Goal: Communication & Community: Answer question/provide support

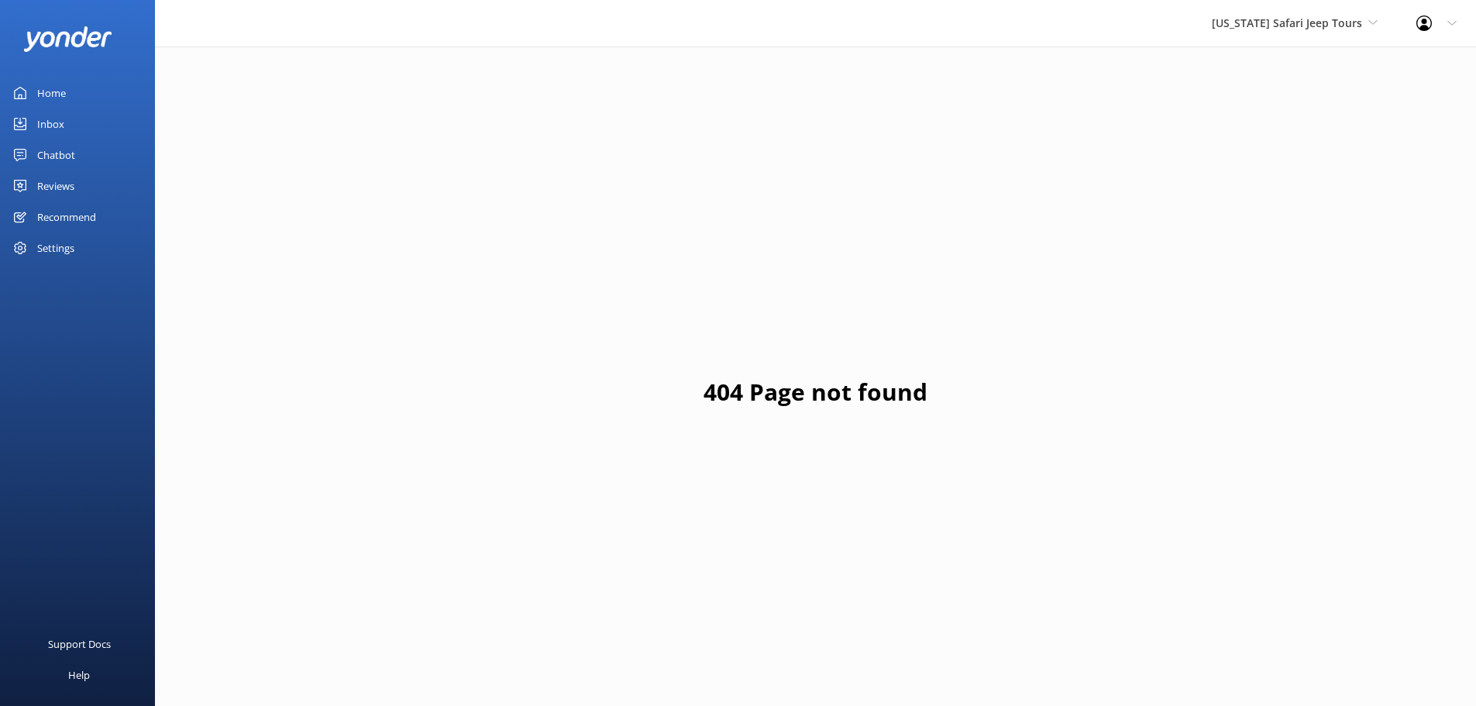
click at [56, 187] on div "Reviews" at bounding box center [55, 185] width 37 height 31
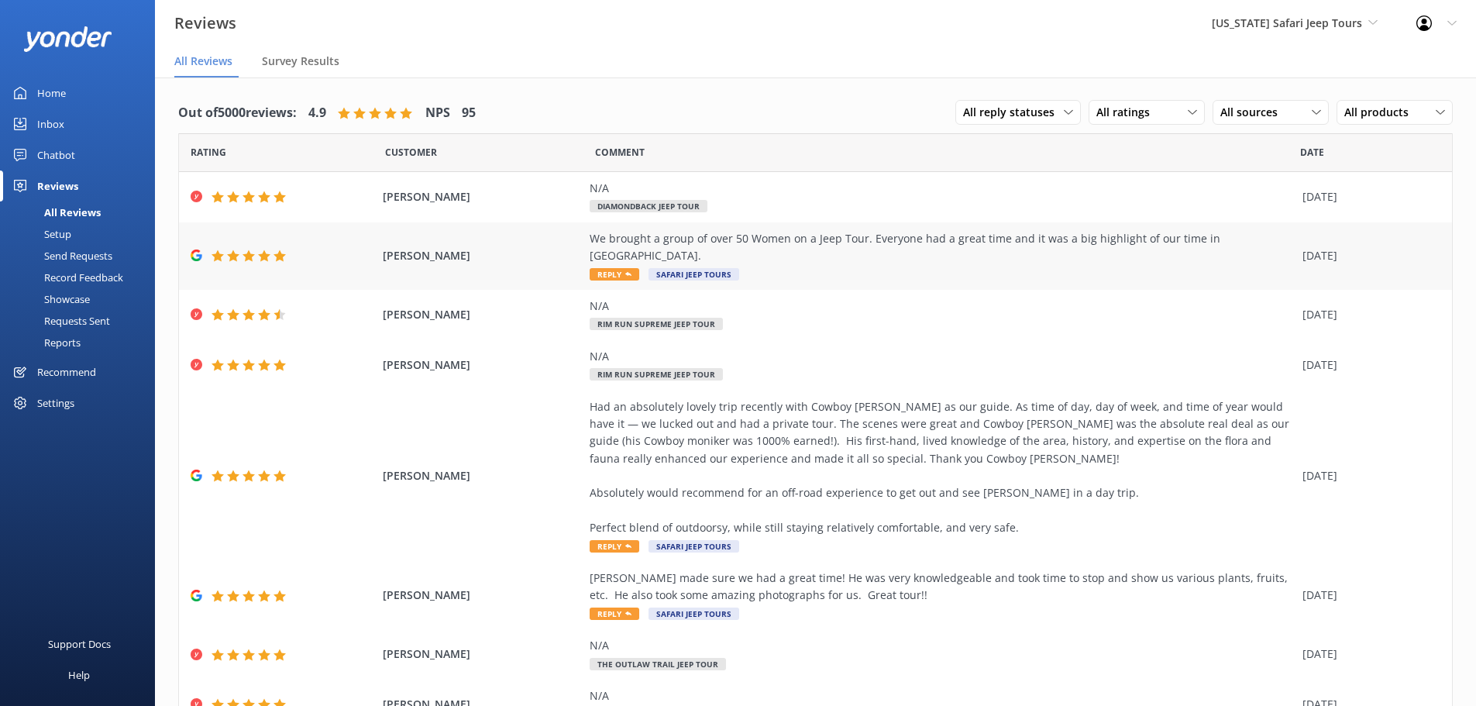
click at [628, 268] on span "Reply" at bounding box center [615, 274] width 50 height 12
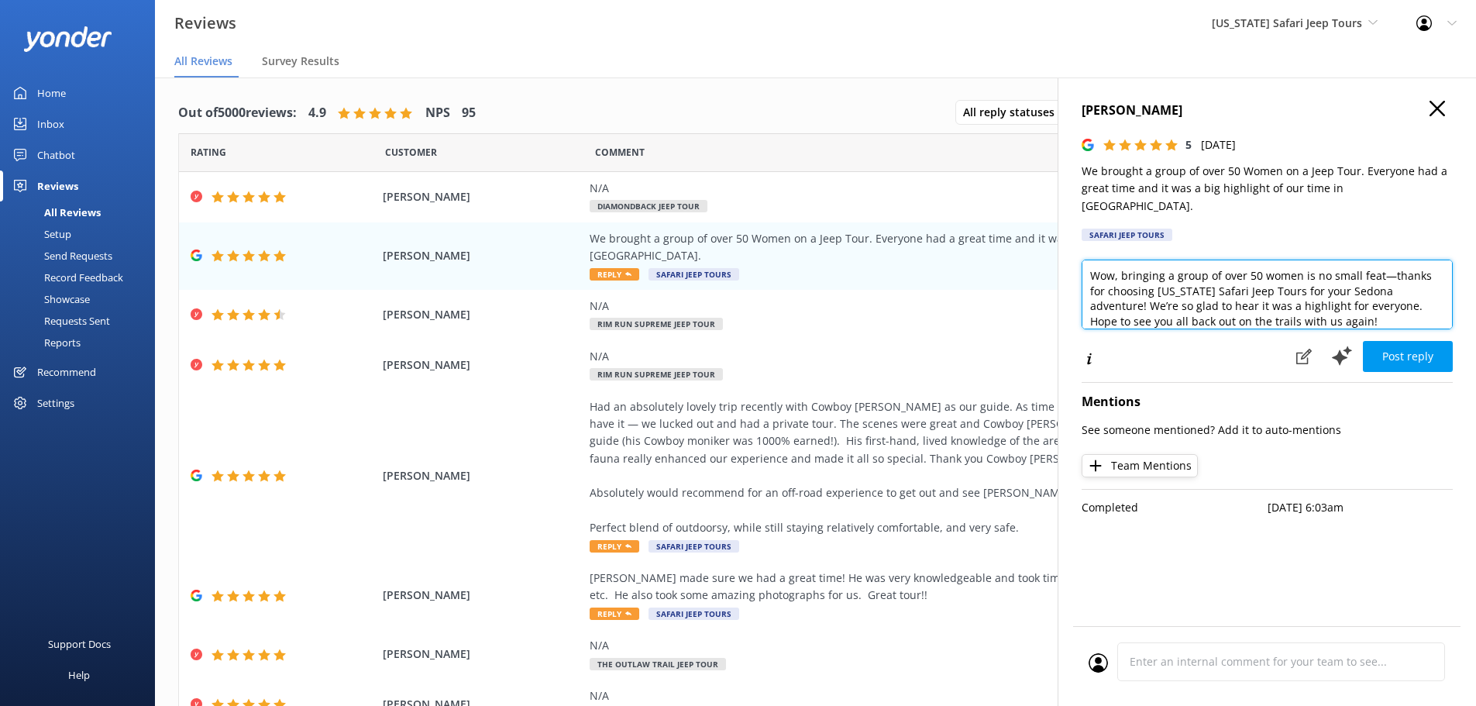
drag, startPoint x: 1171, startPoint y: 253, endPoint x: 1076, endPoint y: 258, distance: 95.4
click at [1076, 258] on div "[PERSON_NAME] 5 [DATE] We brought a group of over 50 Women on a Jeep Tour. Ever…" at bounding box center [1267, 430] width 418 height 706
click at [1375, 260] on textarea "Traveling with a group of over 50 women is no small feat—thanks for choosing [U…" at bounding box center [1267, 295] width 371 height 70
click at [1426, 263] on textarea "Traveling with a group of over 50 women is no small feat! —thanks for choosing …" at bounding box center [1267, 295] width 371 height 70
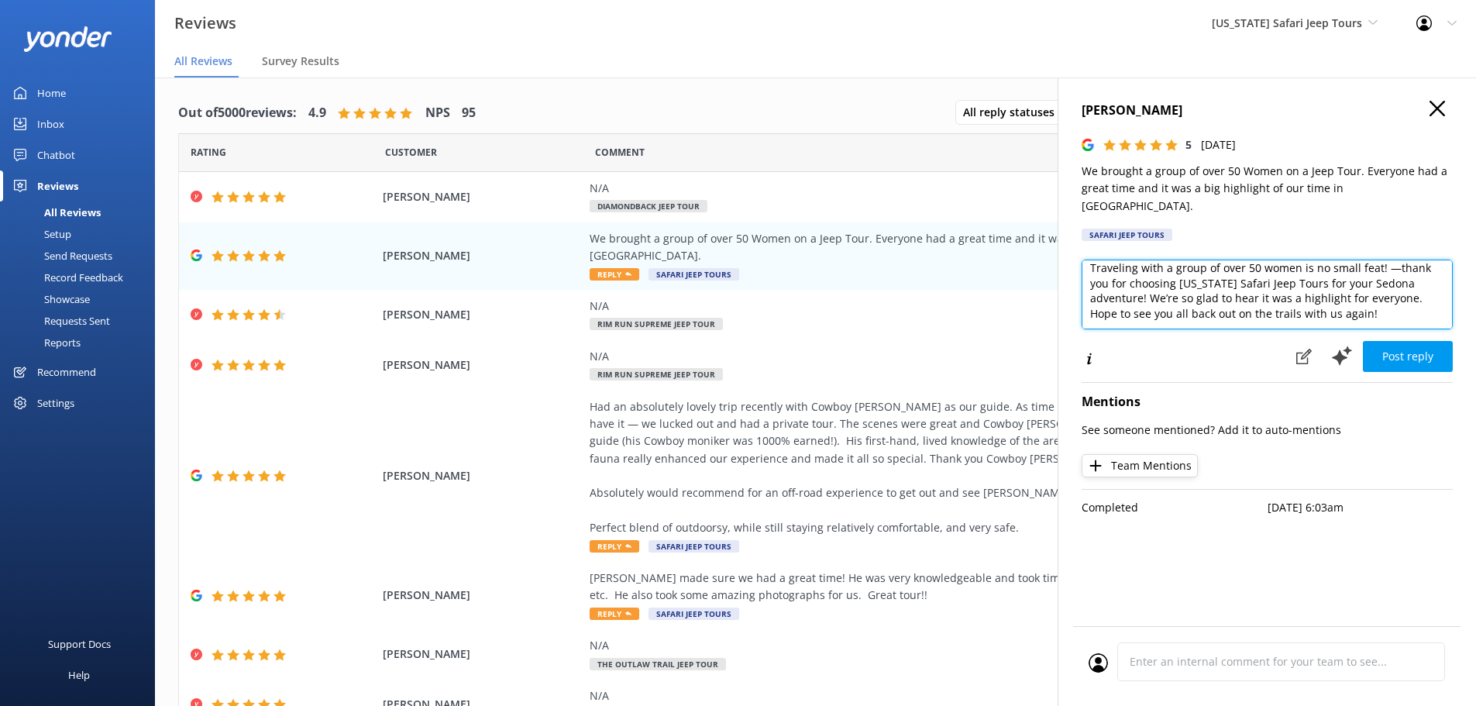
click at [1399, 301] on textarea "Traveling with a group of over 50 women is no small feat! —thank you for choosi…" at bounding box center [1267, 295] width 371 height 70
click at [1425, 287] on textarea "Traveling with a group of over 50 women is no small feat! —thank you for choosi…" at bounding box center [1267, 295] width 371 height 70
click at [1095, 293] on textarea "Traveling with a group of over 50 women is no small feat! —thank you for choosi…" at bounding box center [1267, 295] width 371 height 70
click at [1407, 298] on textarea "Traveling with a group of over 50 women is no small feat! —thank you for choosi…" at bounding box center [1267, 295] width 371 height 70
type textarea "Traveling with a group of over 50 women is no small feat! —thank you for choosi…"
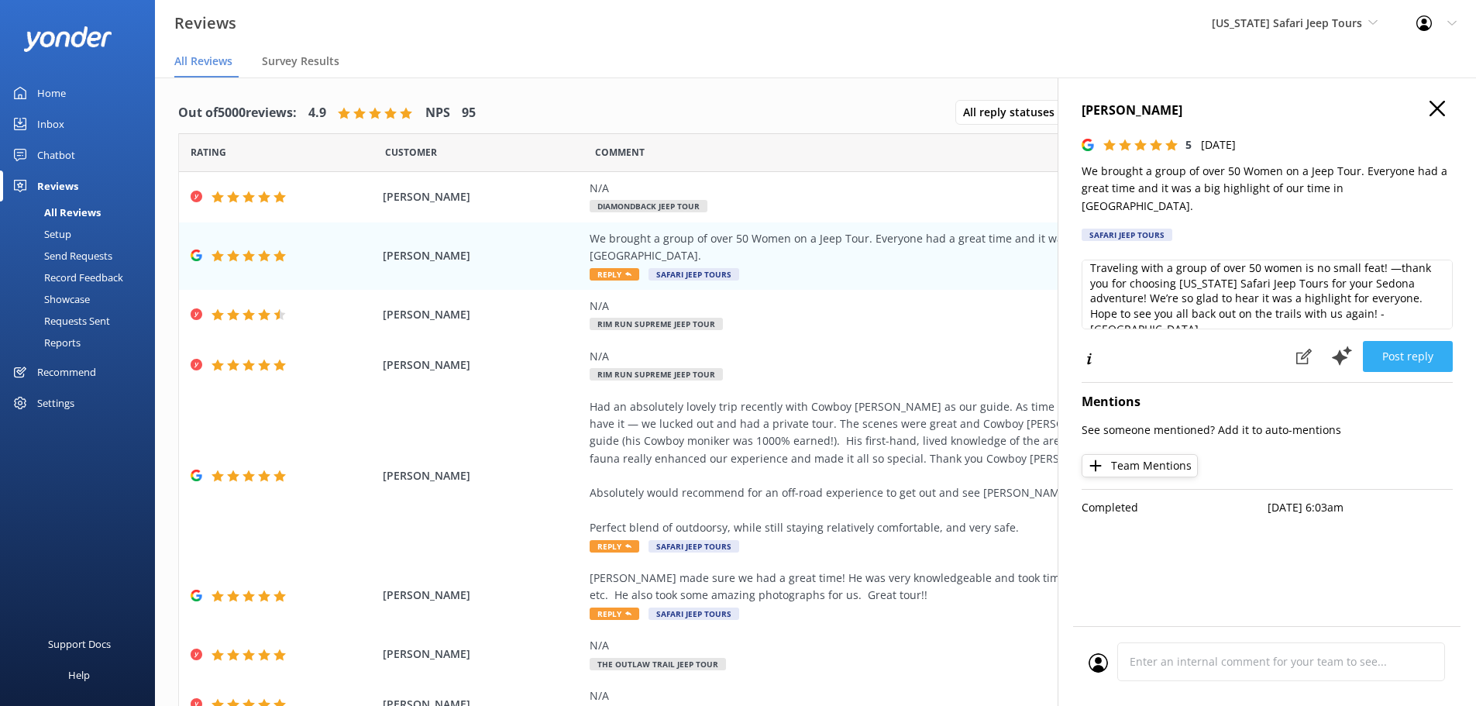
click at [1383, 341] on button "Post reply" at bounding box center [1408, 356] width 90 height 31
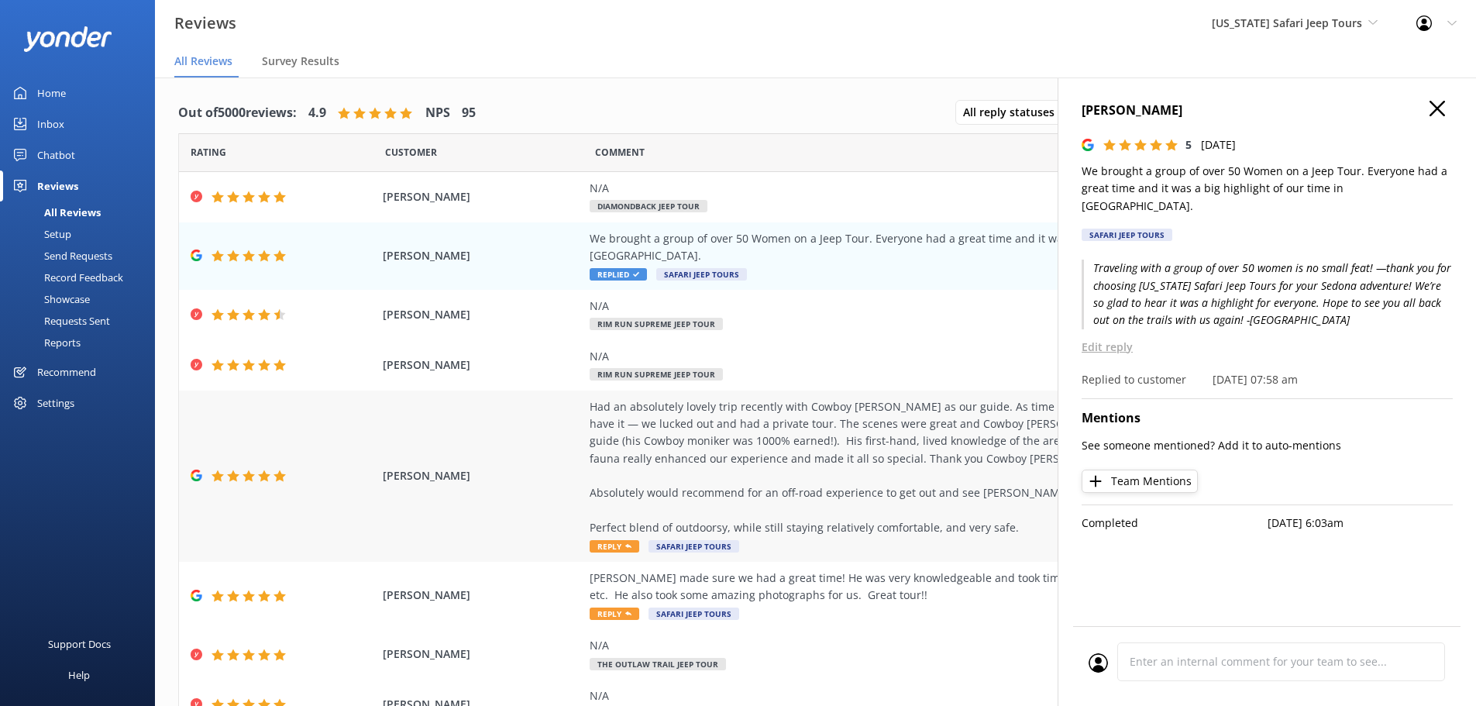
click at [539, 468] on div "[PERSON_NAME] Had an absolutely lovely trip recently with Cowboy [PERSON_NAME] …" at bounding box center [815, 477] width 1273 height 172
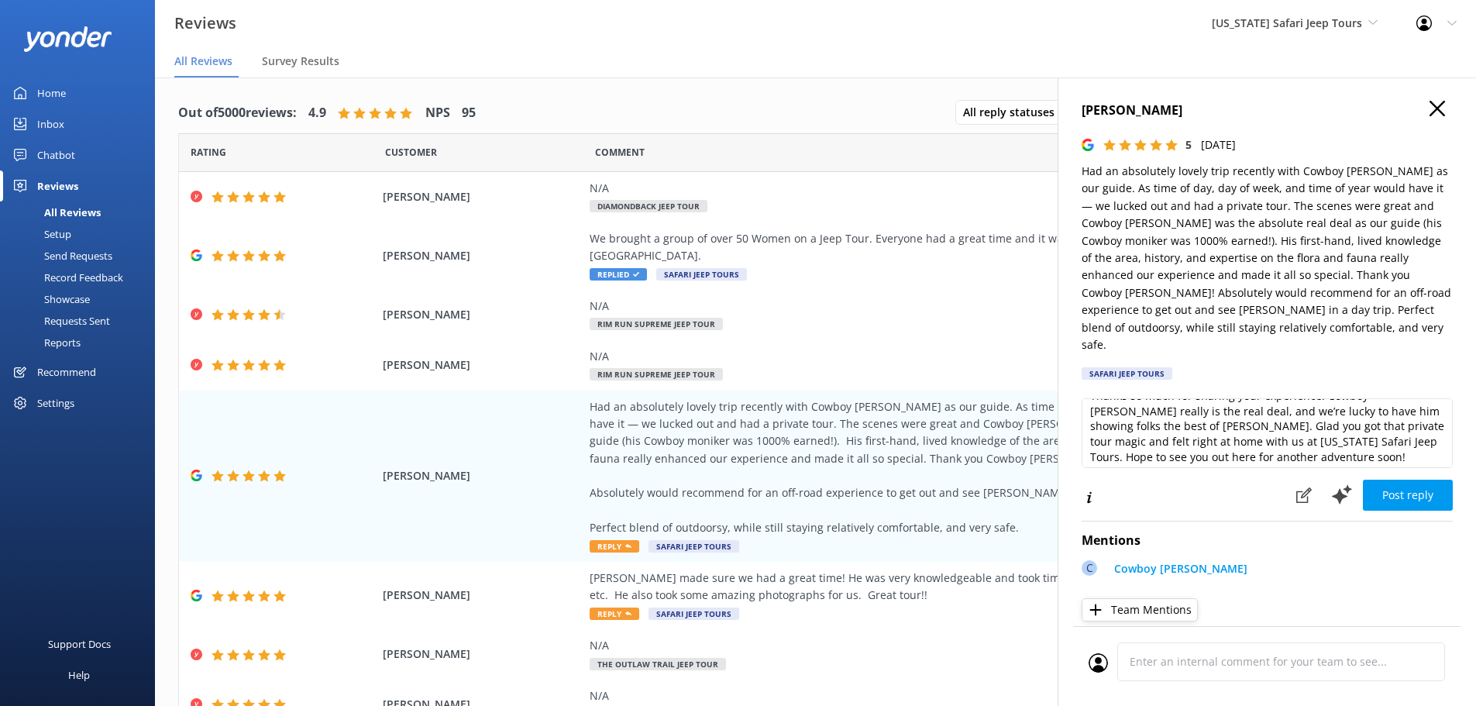
scroll to position [23, 0]
click at [1345, 427] on textarea "Thanks so much for sharing your experience! Cowboy [PERSON_NAME] really is the …" at bounding box center [1267, 433] width 371 height 70
drag, startPoint x: 1414, startPoint y: 397, endPoint x: 1385, endPoint y: 395, distance: 29.5
click at [1385, 398] on textarea "Thanks so much for sharing your experience! Cowboy [PERSON_NAME] really is the …" at bounding box center [1267, 433] width 371 height 70
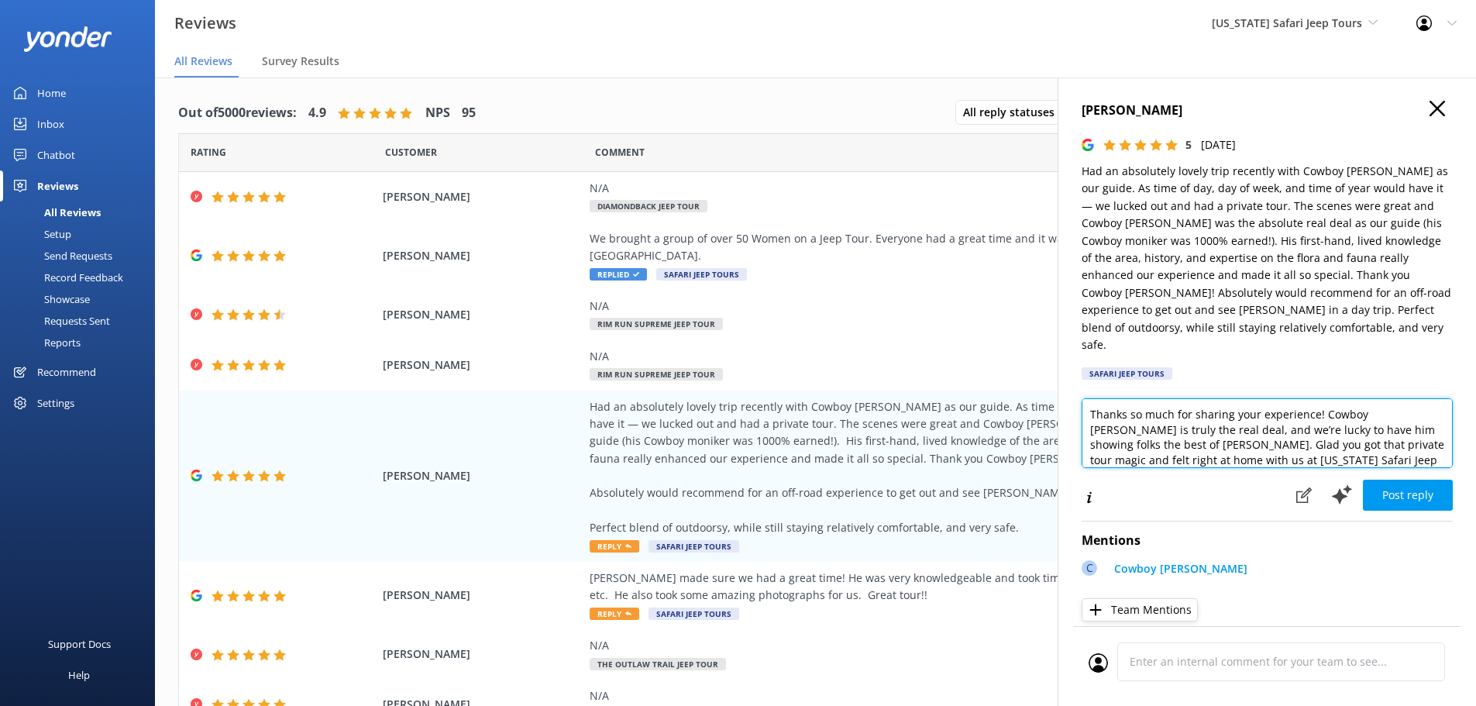
drag, startPoint x: 1241, startPoint y: 408, endPoint x: 1264, endPoint y: 411, distance: 22.8
click at [1241, 408] on textarea "Thanks so much for sharing your experience! Cowboy [PERSON_NAME] is truly the r…" at bounding box center [1267, 433] width 371 height 70
click at [1314, 440] on textarea "Thanks so much for sharing your experience! Cowboy [PERSON_NAME] is truly the r…" at bounding box center [1267, 433] width 371 height 70
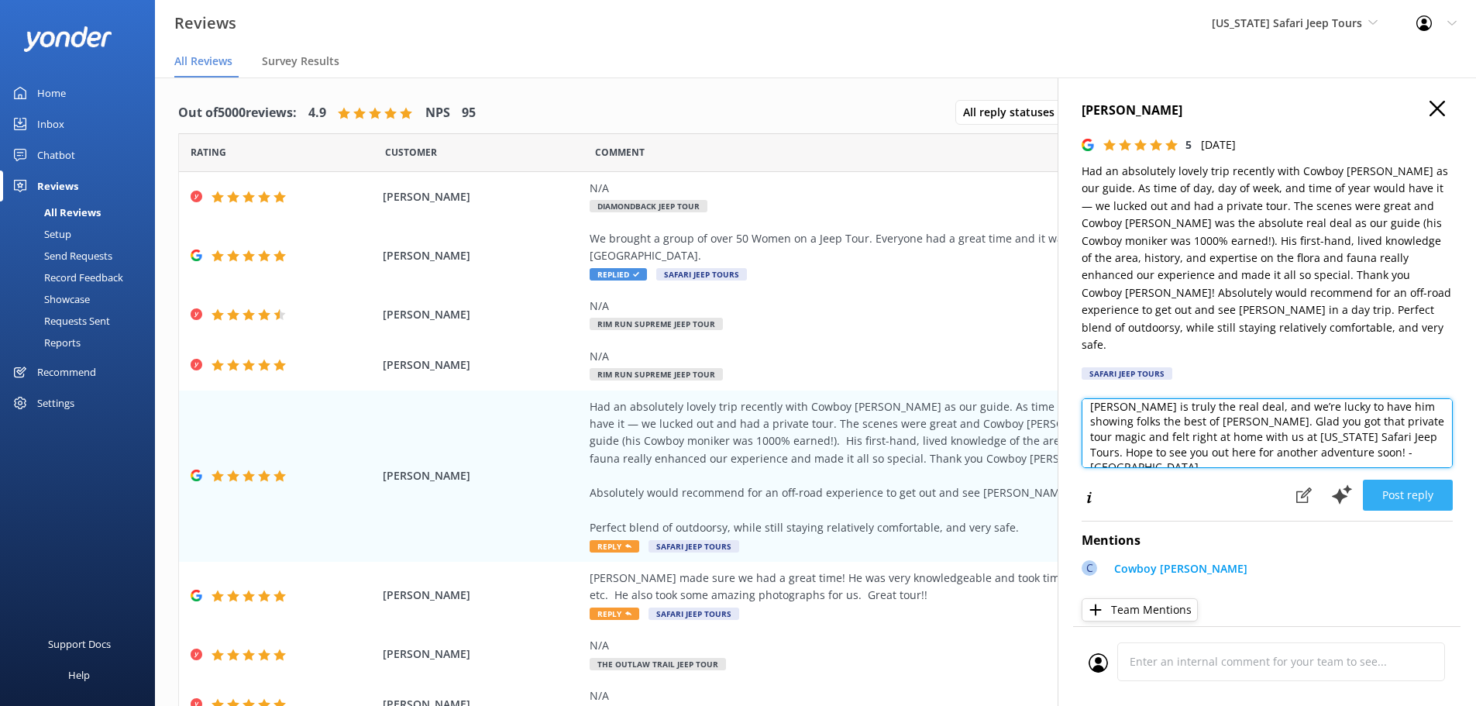
type textarea "Thanks so much for sharing your experience! Cowboy [PERSON_NAME] is truly the r…"
click at [1387, 480] on button "Post reply" at bounding box center [1408, 495] width 90 height 31
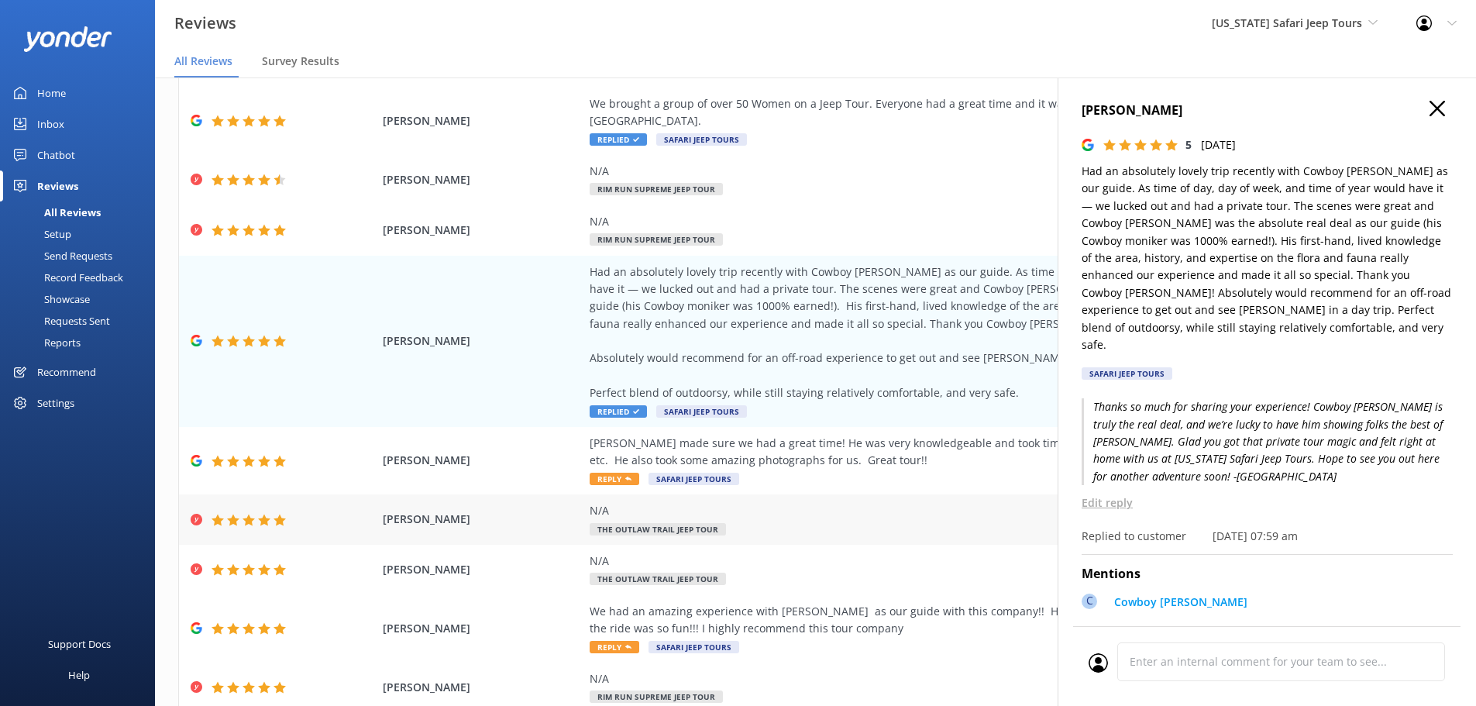
scroll to position [155, 0]
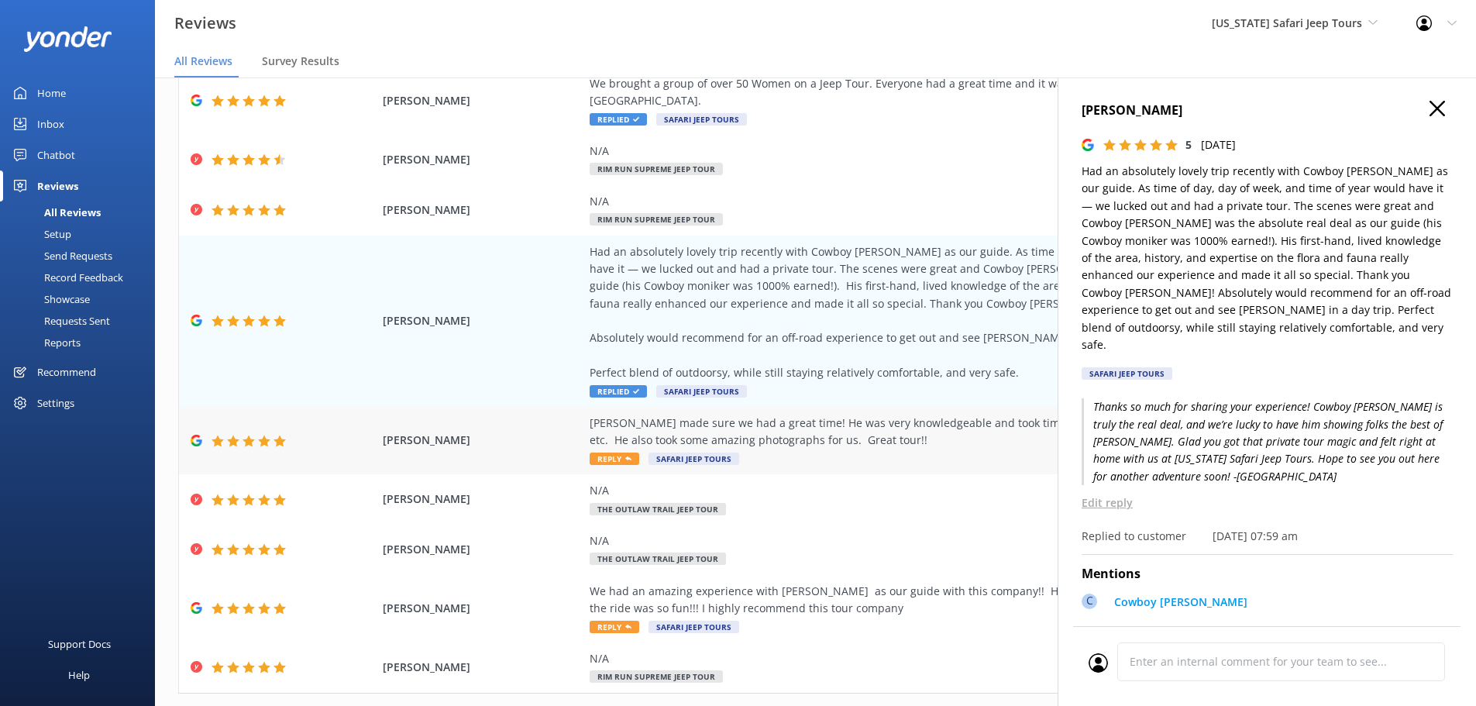
click at [625, 426] on div "[PERSON_NAME] made sure we had a great time! He was very knowledgeable and took…" at bounding box center [942, 432] width 705 height 35
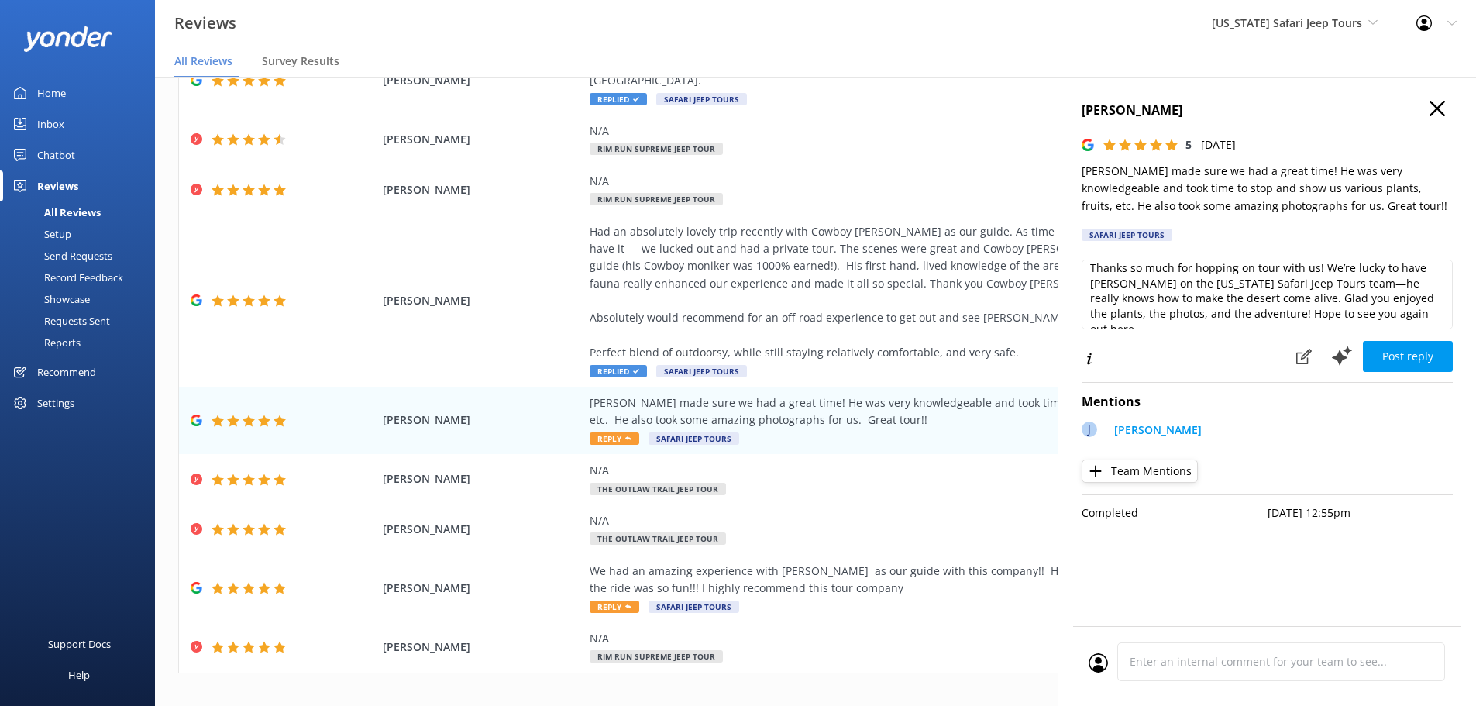
scroll to position [31, 0]
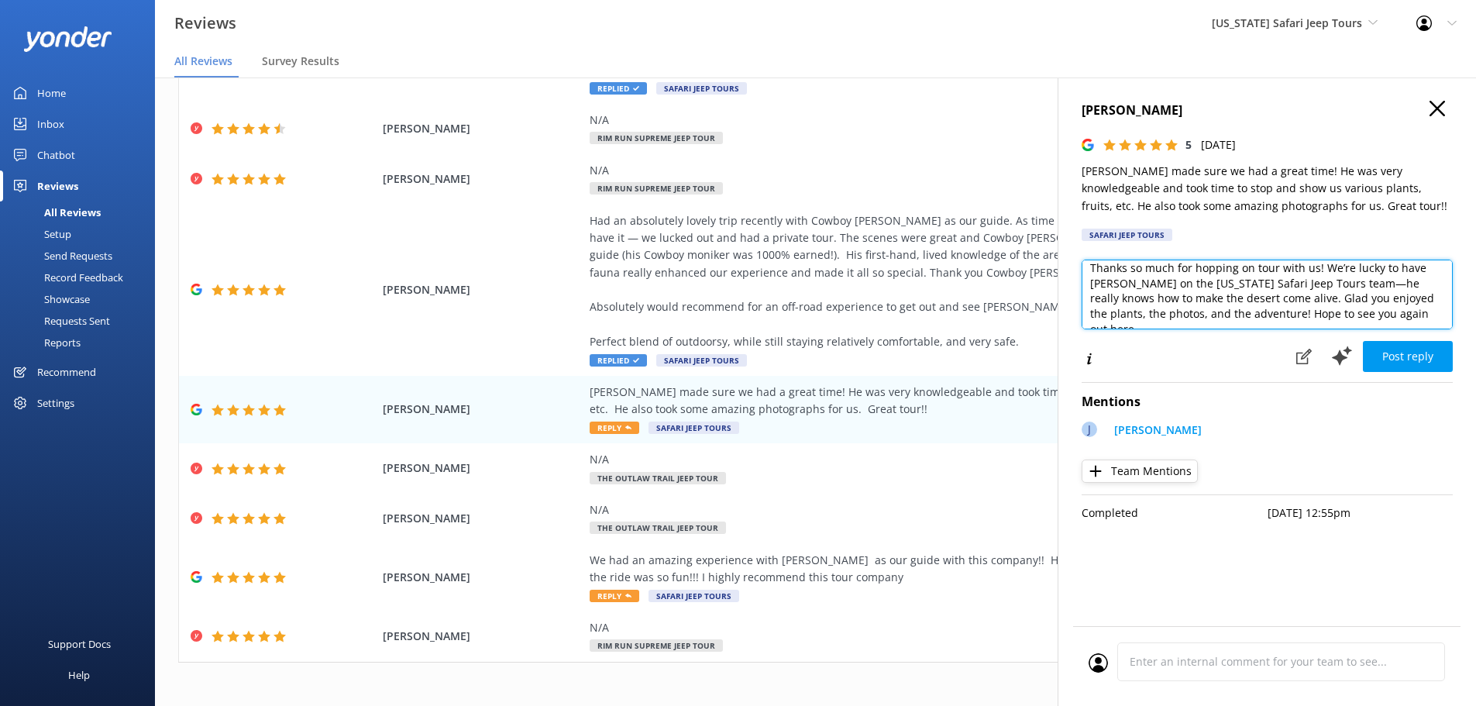
click at [1406, 311] on textarea "Thanks so much for hopping on tour with us! We’re lucky to have [PERSON_NAME] o…" at bounding box center [1267, 295] width 371 height 70
type textarea "Thanks so much for hopping on tour with us! We’re lucky to have [PERSON_NAME] o…"
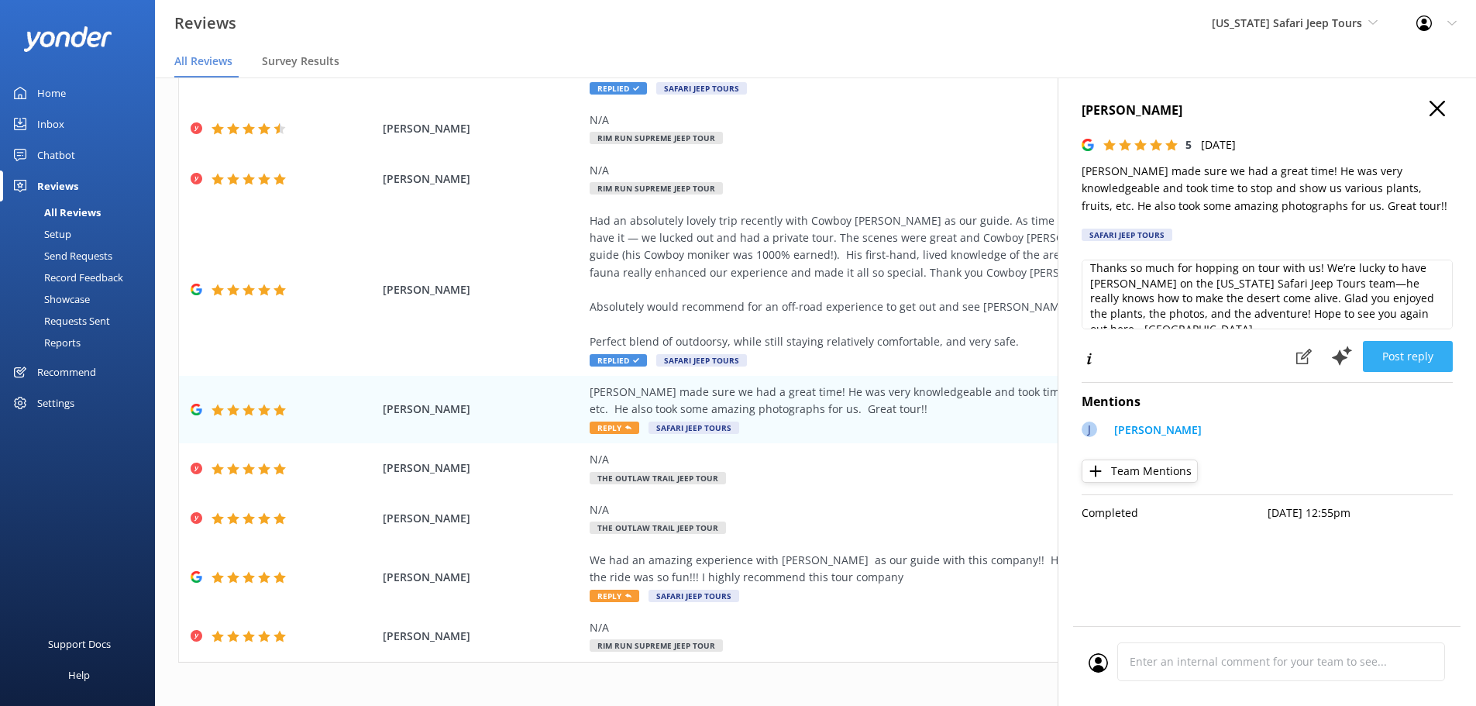
click at [1408, 364] on button "Post reply" at bounding box center [1408, 356] width 90 height 31
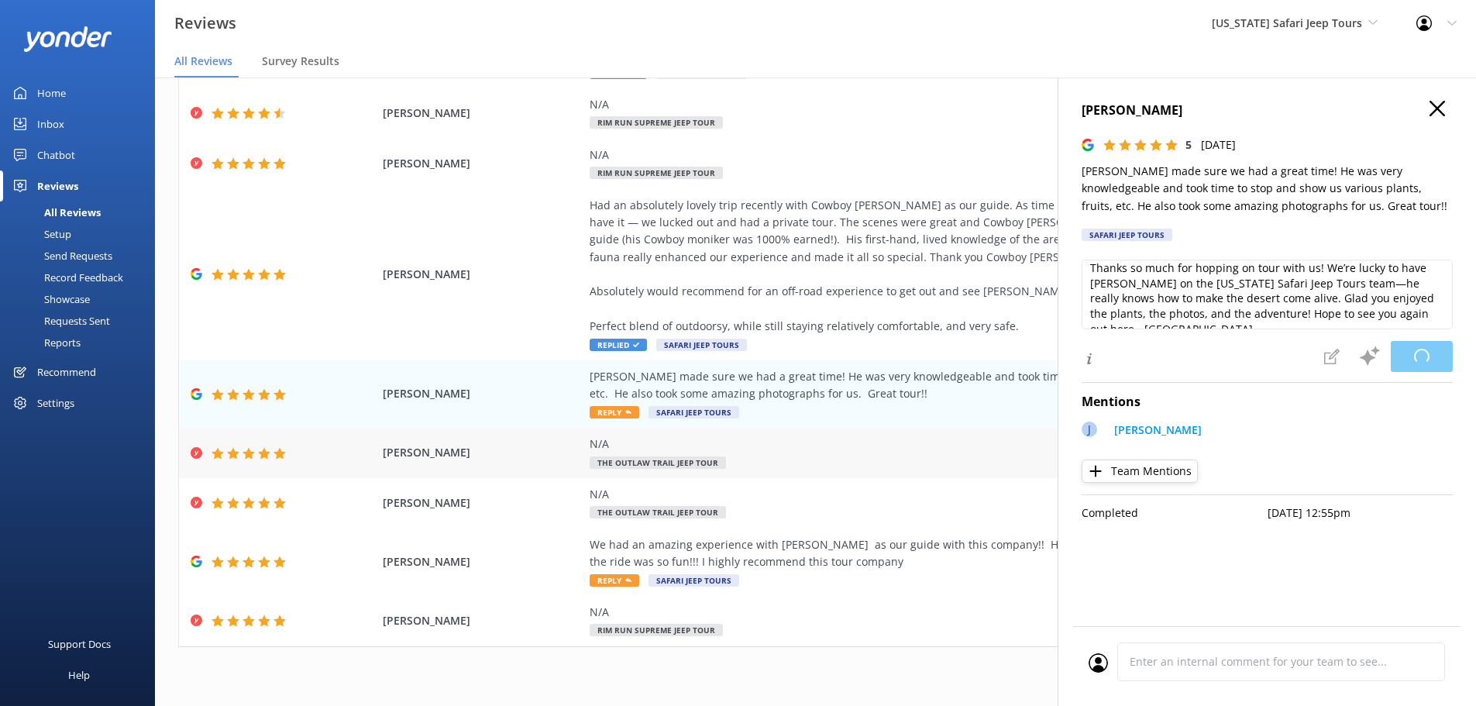
scroll to position [175, 0]
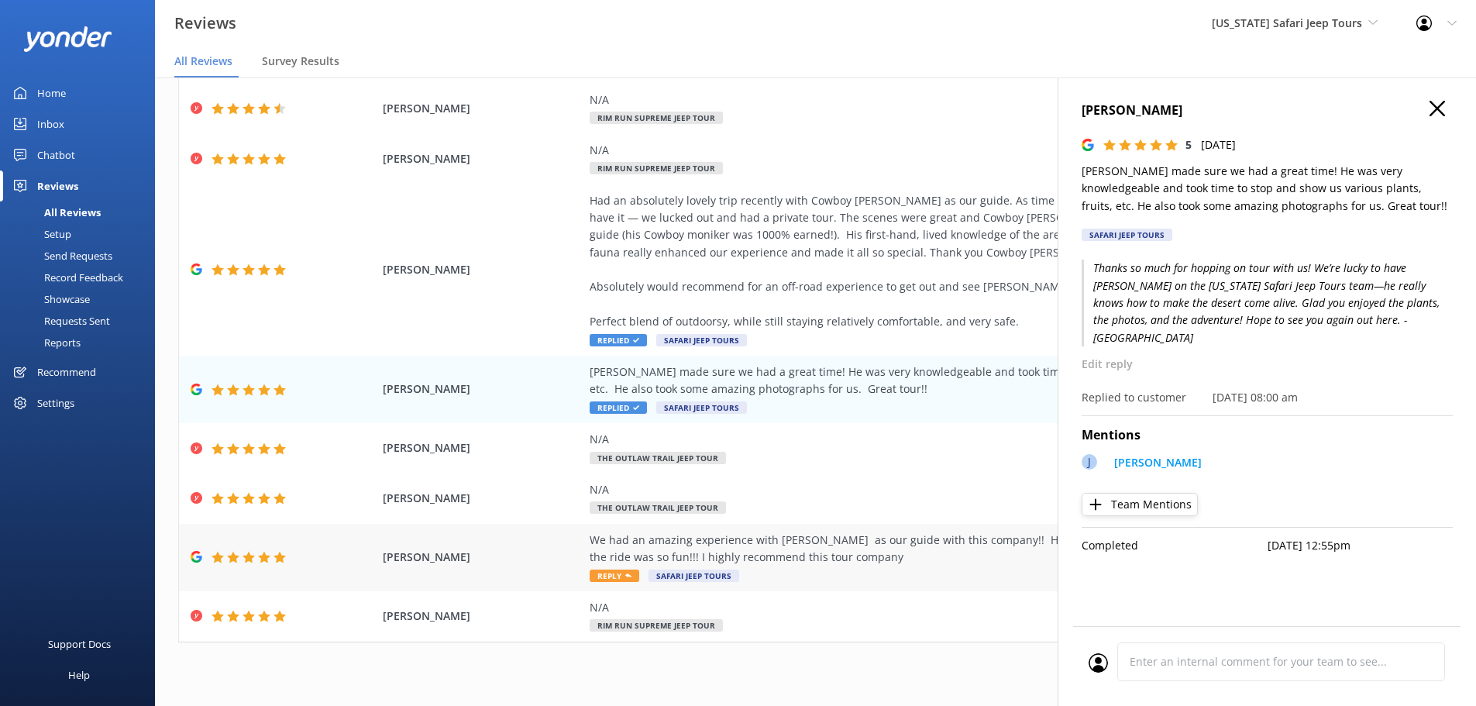
click at [606, 570] on span "Reply" at bounding box center [615, 576] width 50 height 12
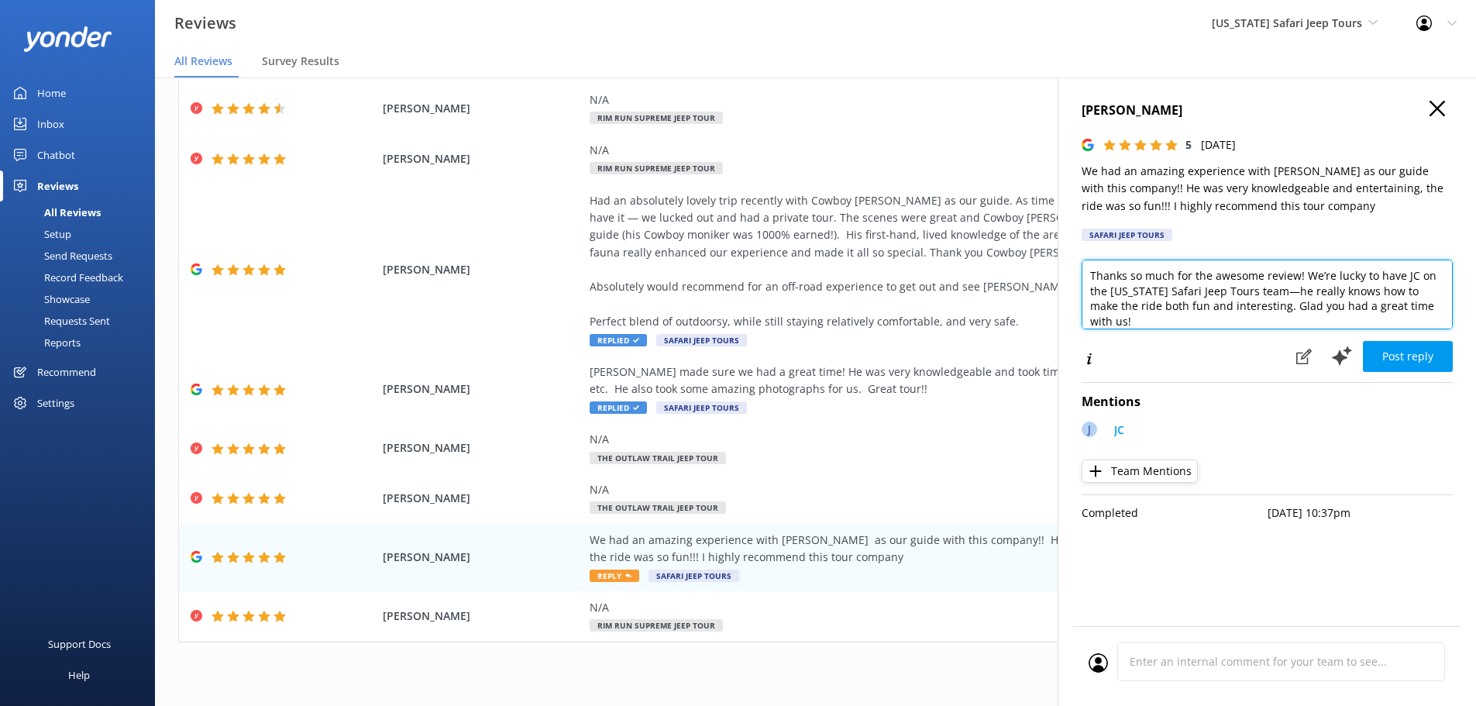
click at [1428, 309] on textarea "Thanks so much for the awesome review! We’re lucky to have JC on the [US_STATE]…" at bounding box center [1267, 295] width 371 height 70
type textarea "Thanks so much for the awesome review! We’re lucky to have JC on the [US_STATE]…"
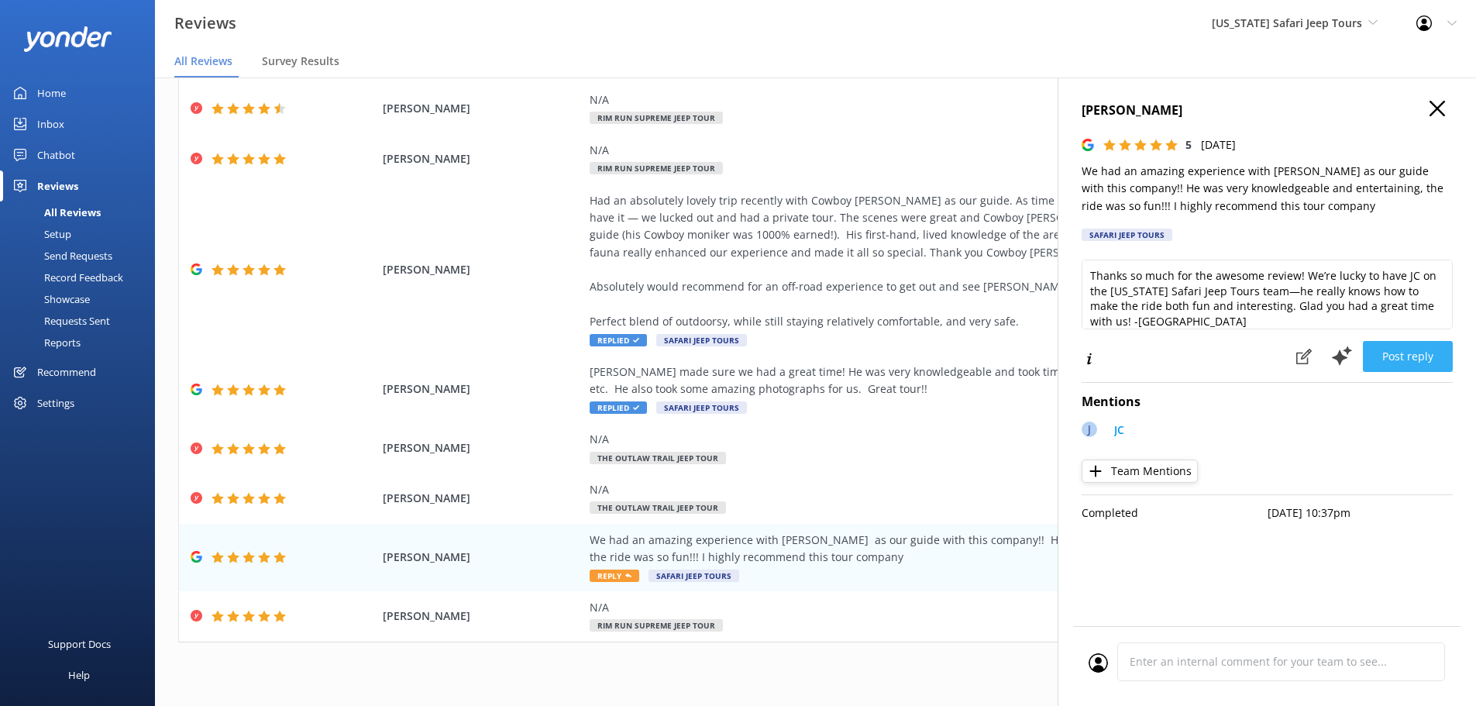
click at [1423, 349] on button "Post reply" at bounding box center [1408, 356] width 90 height 31
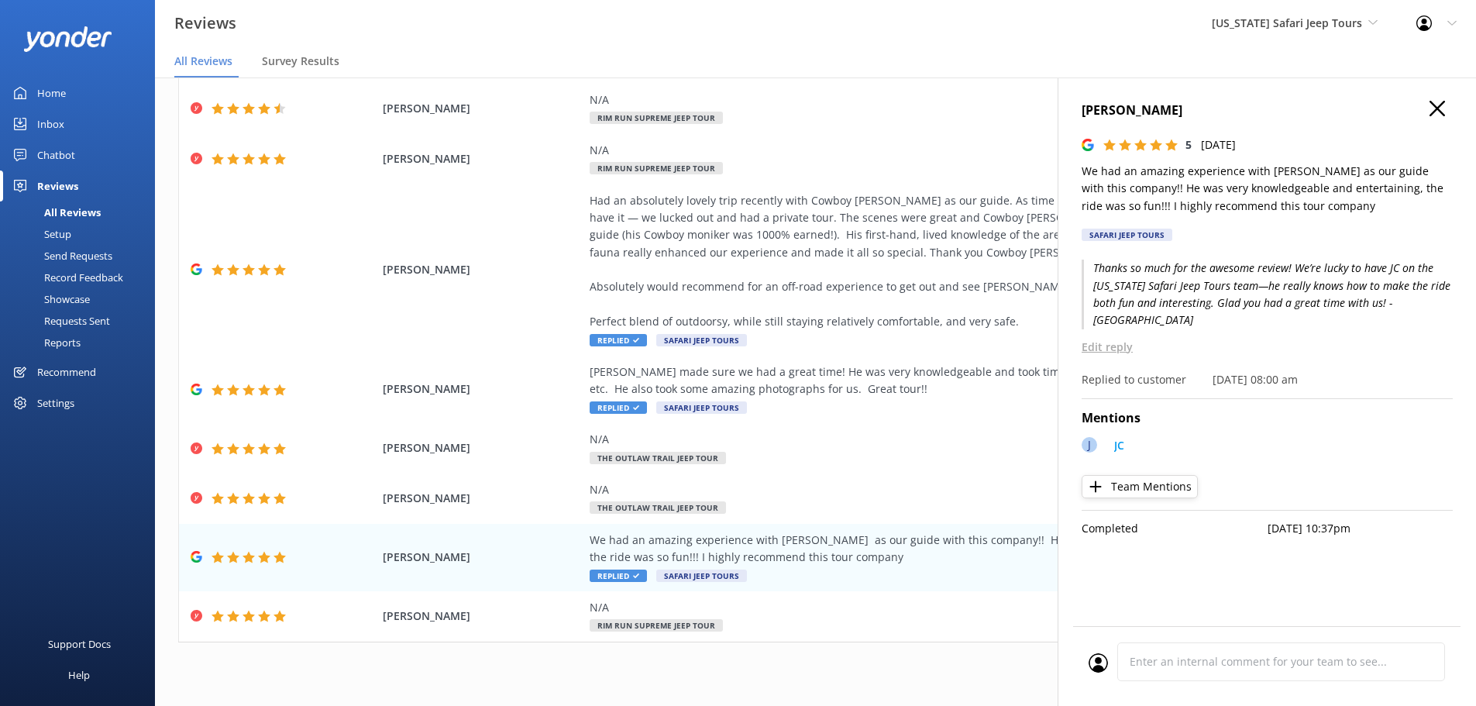
click at [816, 658] on div "1 2 3 4 5 6 7 8 9 10 ..." at bounding box center [815, 675] width 1275 height 35
click at [1437, 108] on use "button" at bounding box center [1437, 108] width 15 height 15
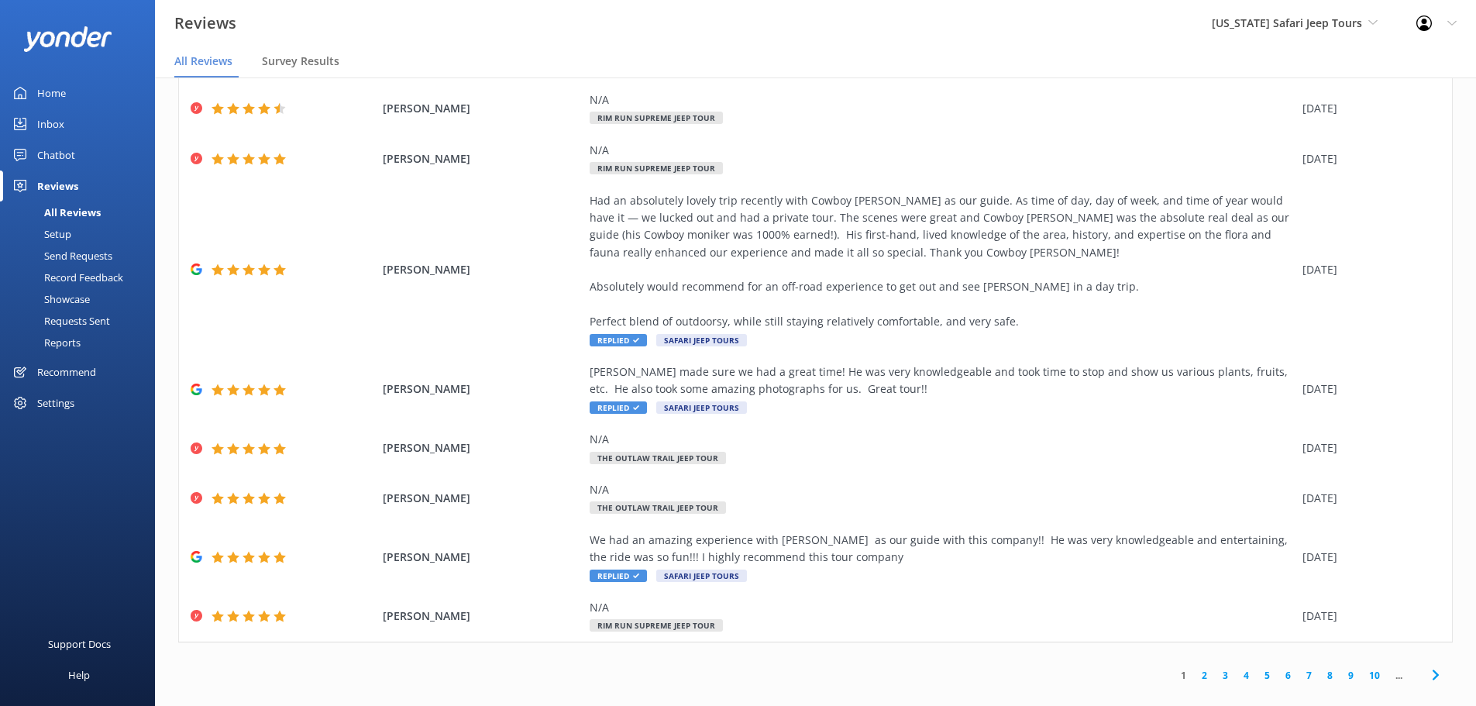
click at [1196, 668] on link "2" at bounding box center [1204, 675] width 21 height 15
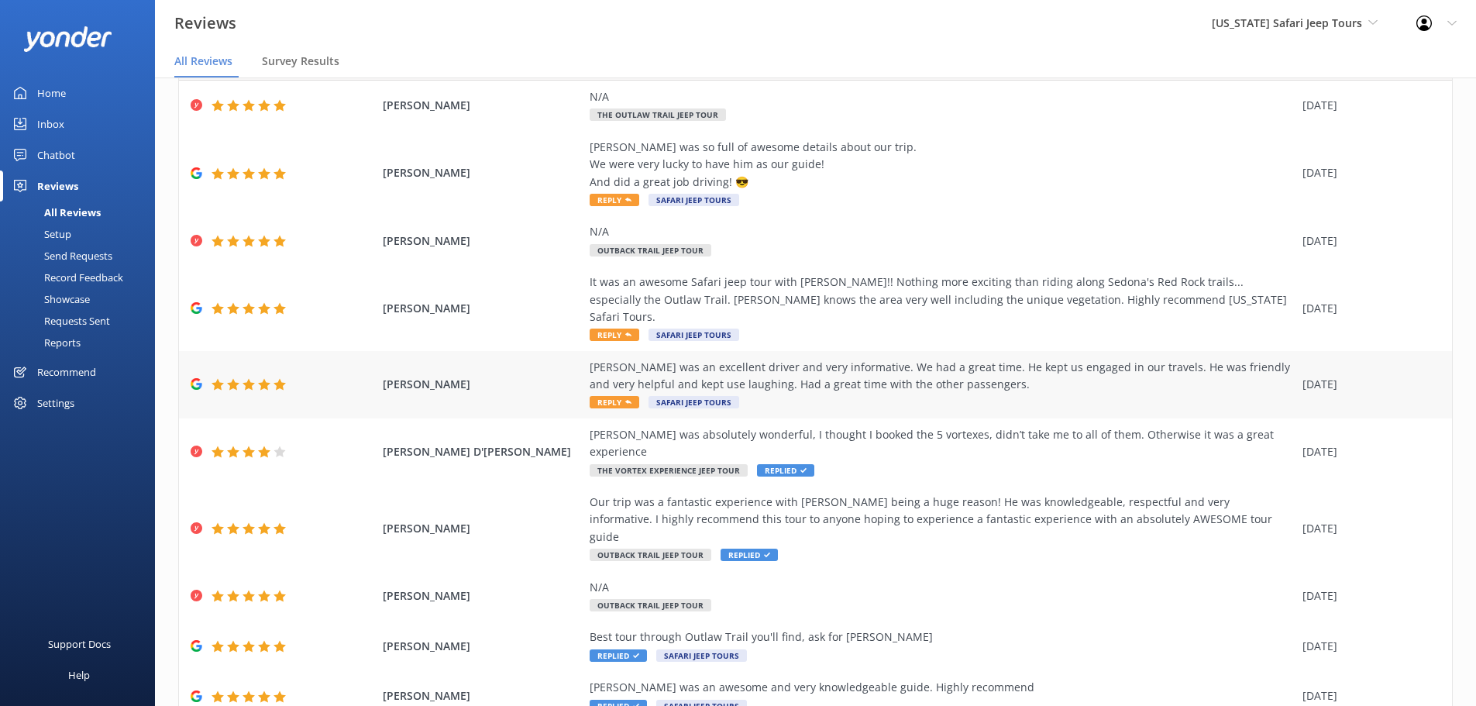
scroll to position [106, 0]
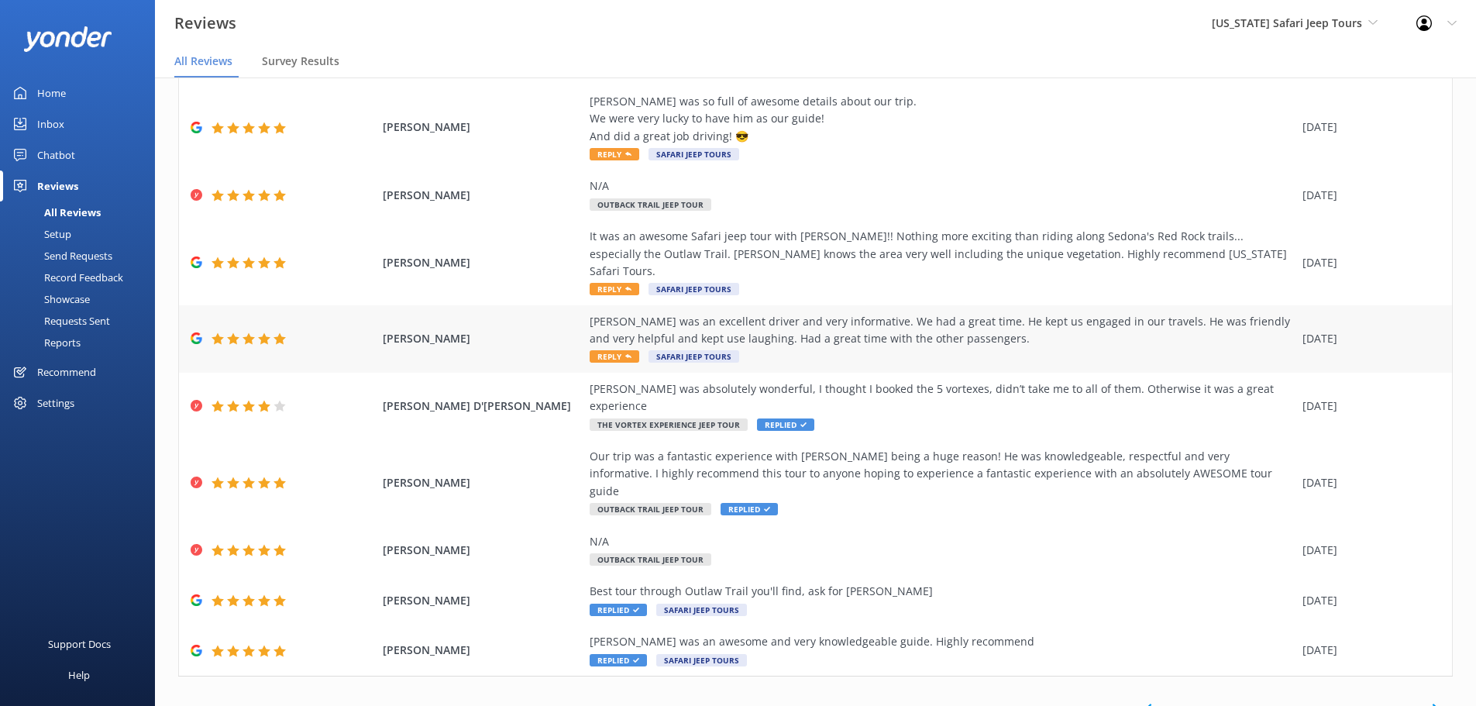
click at [639, 339] on div "[PERSON_NAME] was an excellent driver and very informative. We had a great time…" at bounding box center [942, 339] width 705 height 52
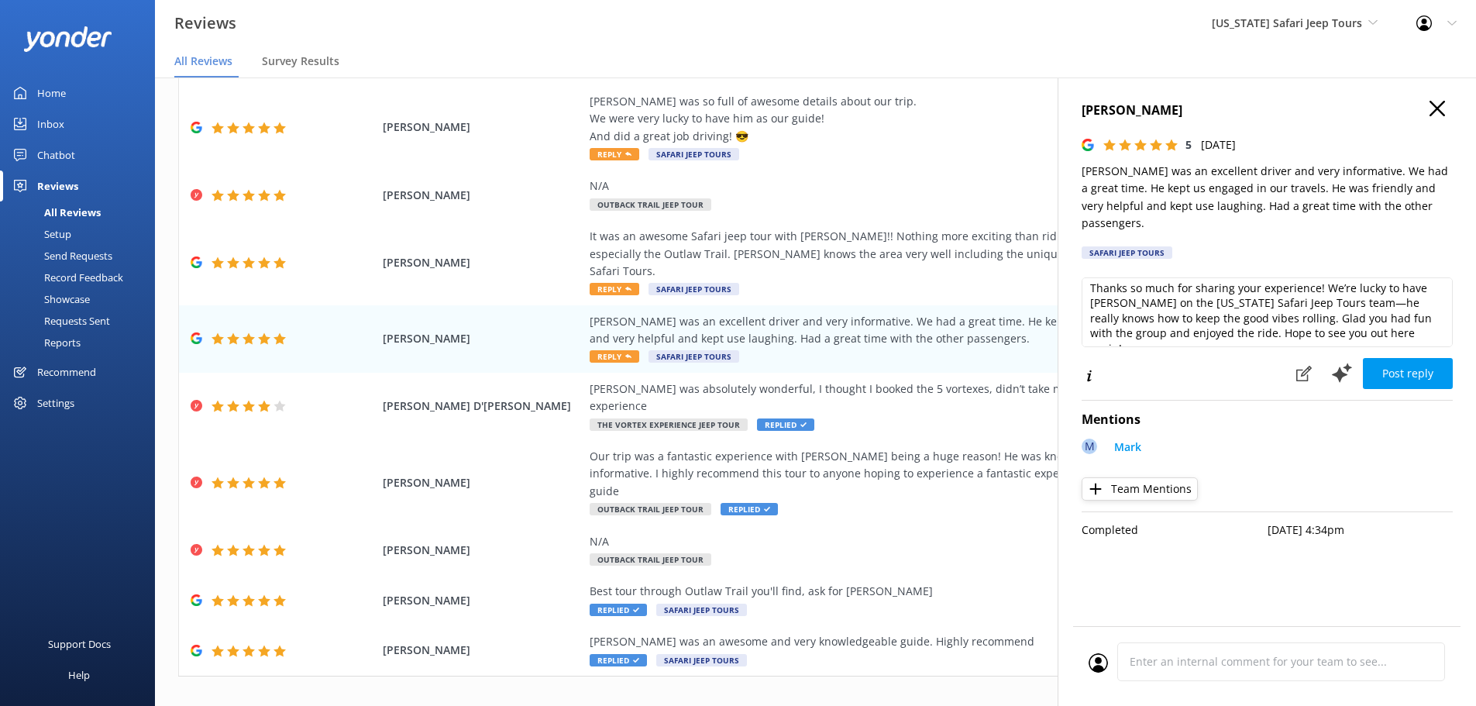
scroll to position [8, 0]
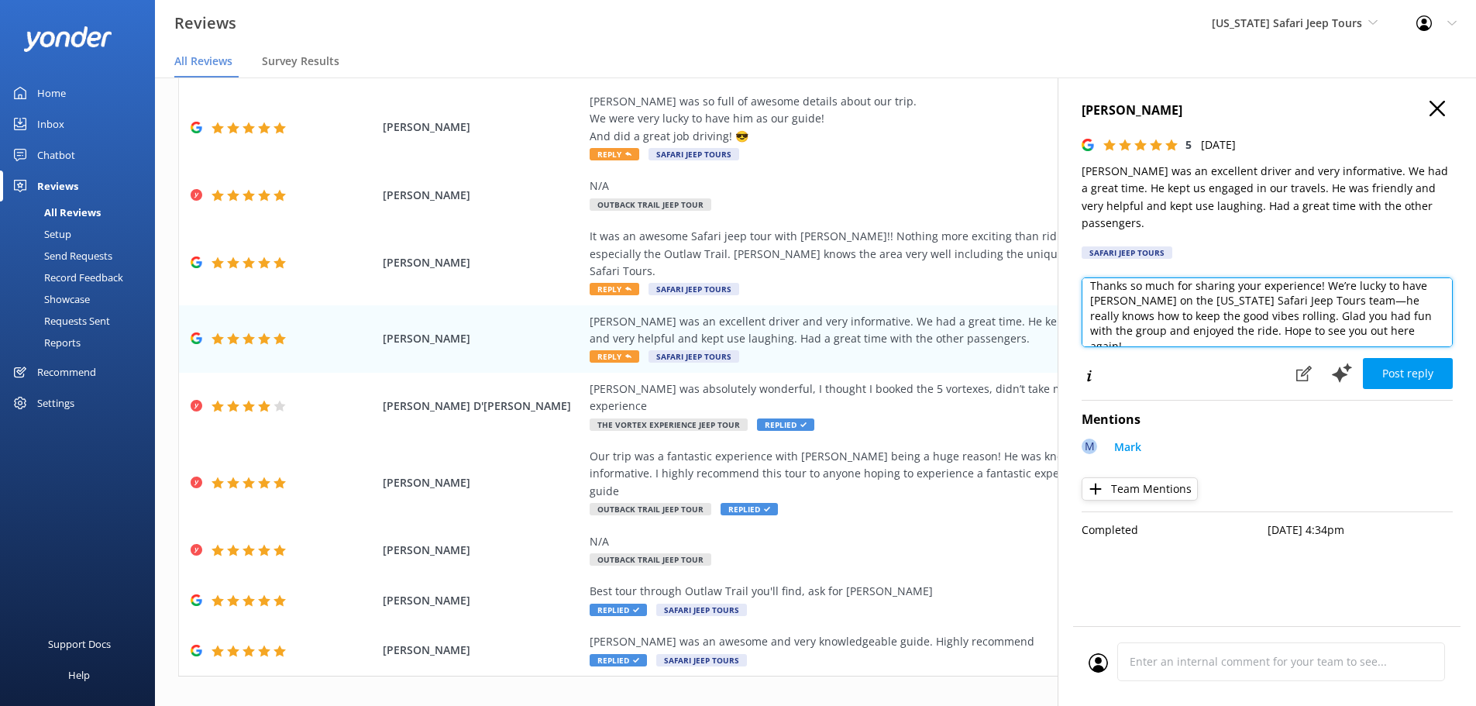
click at [1354, 317] on textarea "Thanks so much for sharing your experience! We’re lucky to have [PERSON_NAME] o…" at bounding box center [1267, 312] width 371 height 70
type textarea "Thanks so much for sharing your experience! We’re lucky to have [PERSON_NAME] o…"
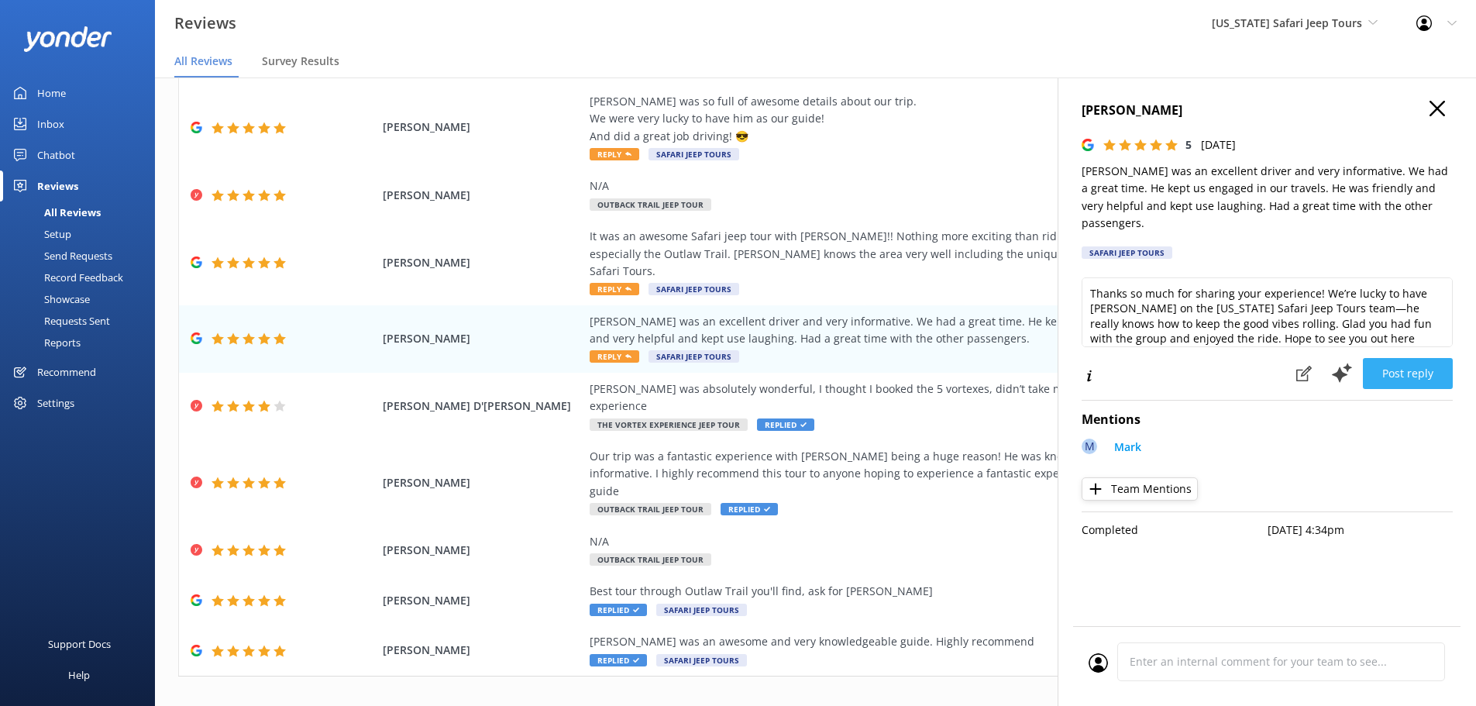
click at [1398, 358] on button "Post reply" at bounding box center [1408, 373] width 90 height 31
click at [610, 256] on div "It was an awesome Safari jeep tour with [PERSON_NAME]!! Nothing more exciting t…" at bounding box center [942, 254] width 705 height 52
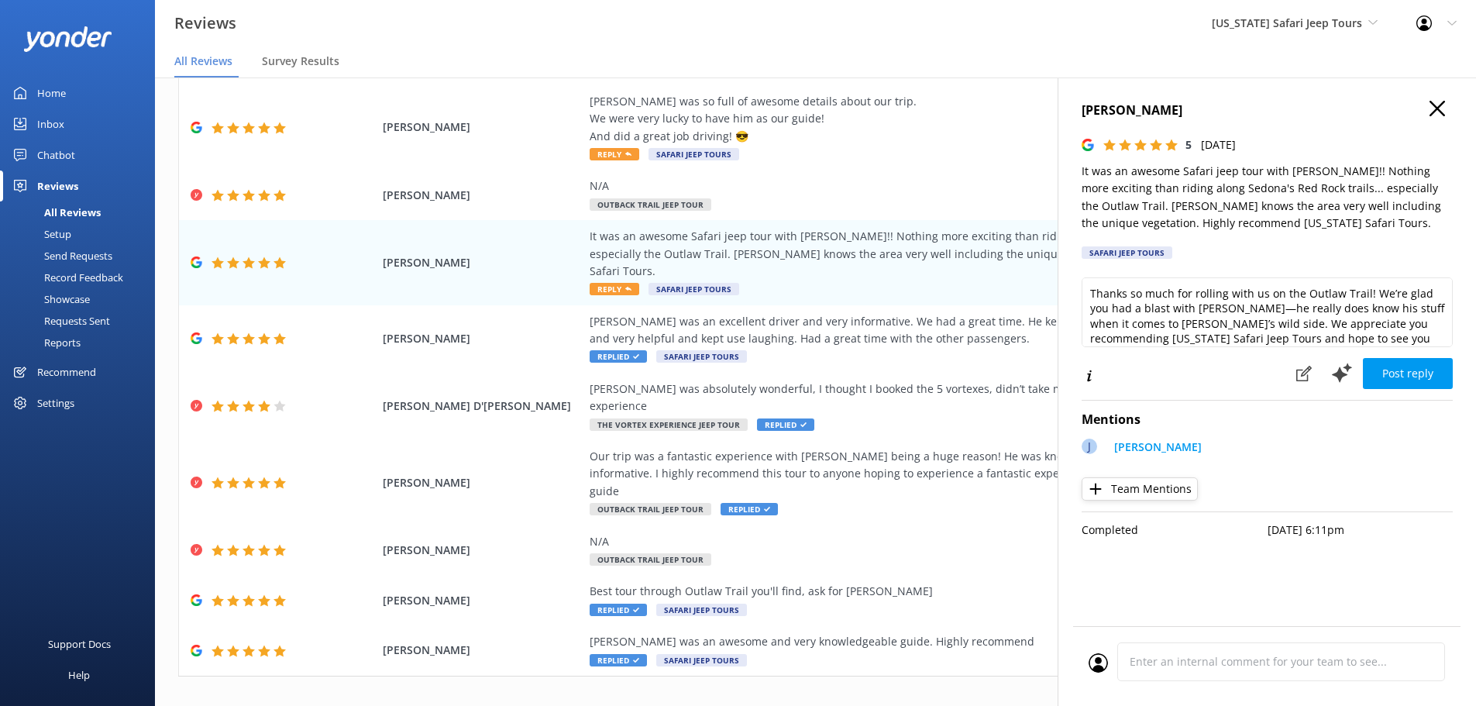
scroll to position [23, 0]
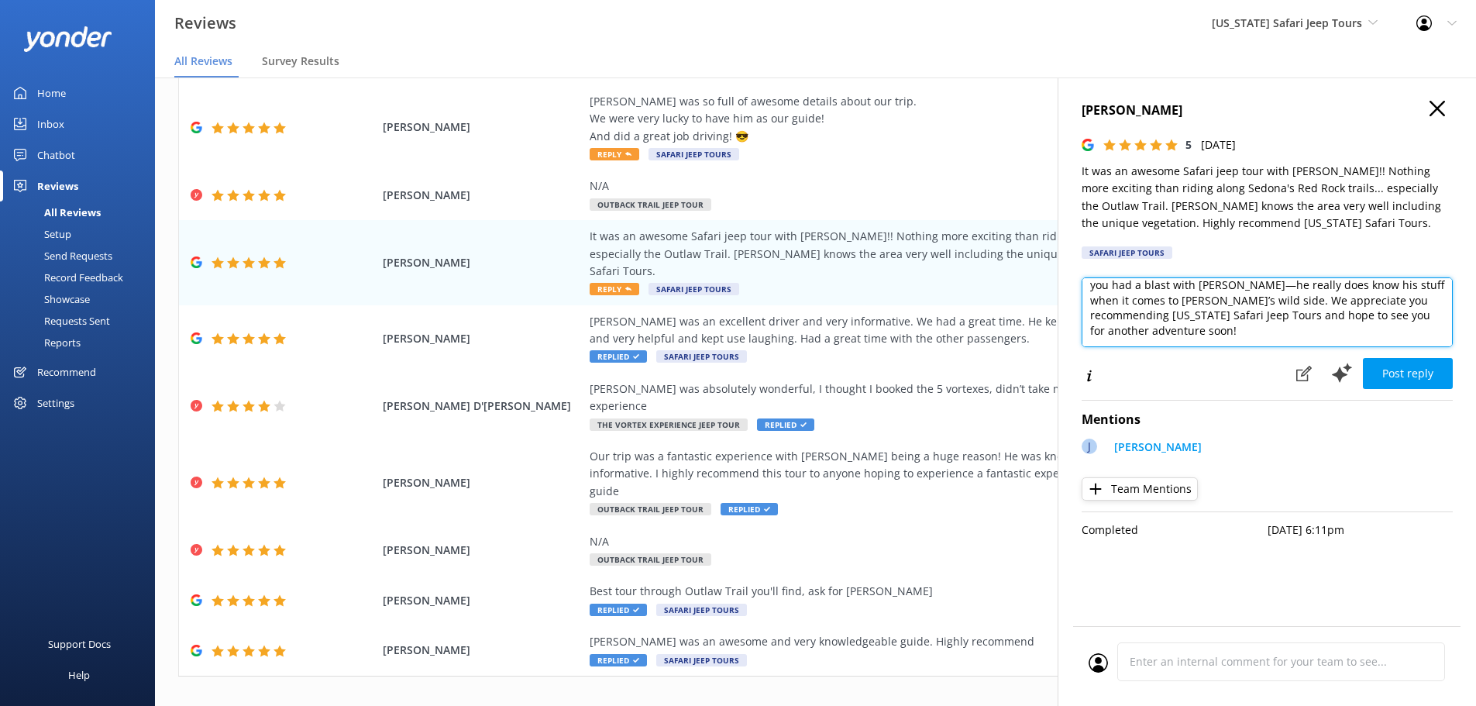
click at [1218, 336] on textarea "Thanks so much for rolling with us on the Outlaw Trail! We’re glad you had a bl…" at bounding box center [1267, 312] width 371 height 70
click at [1382, 335] on textarea "Thanks so much for rolling with us on the Outlaw Trail! We’re glad you had a bl…" at bounding box center [1267, 312] width 371 height 70
type textarea "Thanks so much for rolling with us on the Outlaw Trail! We’re glad you had a bl…"
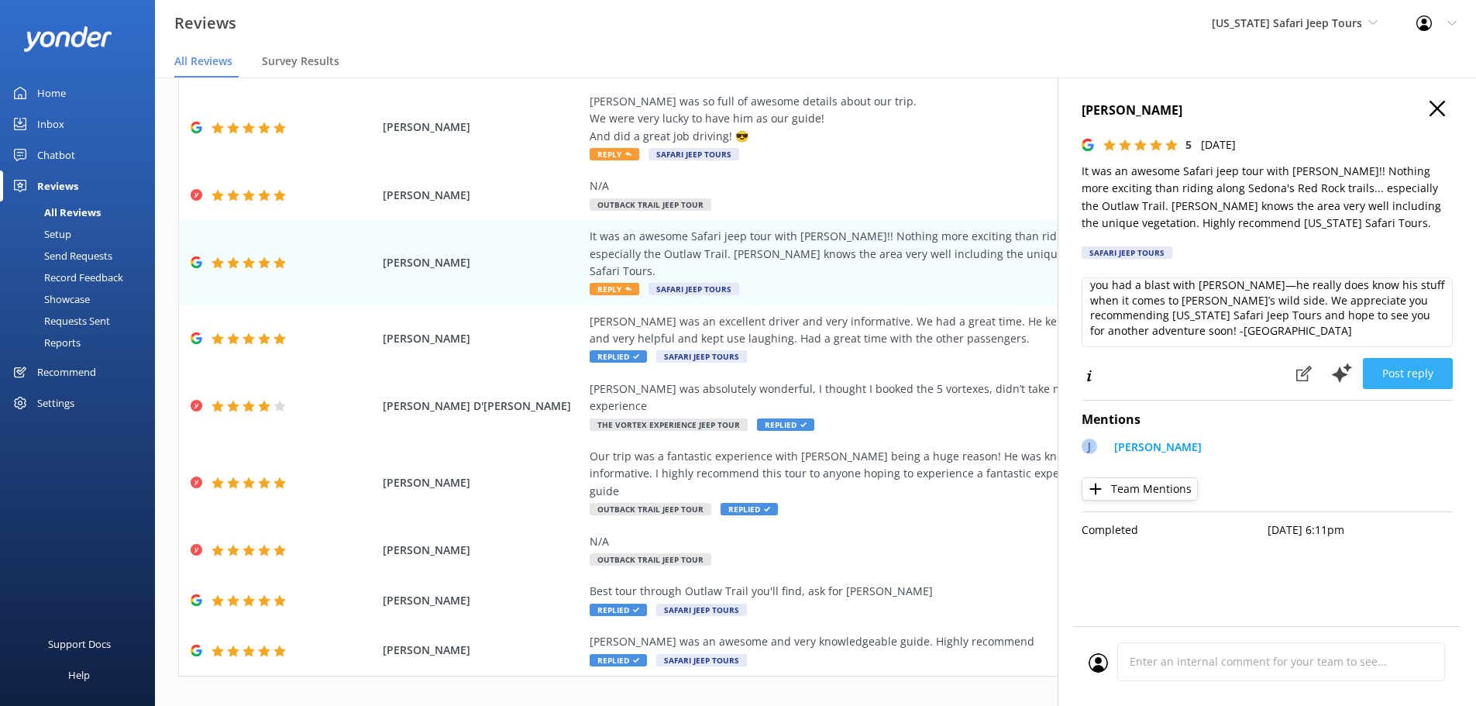
click at [1423, 374] on button "Post reply" at bounding box center [1408, 373] width 90 height 31
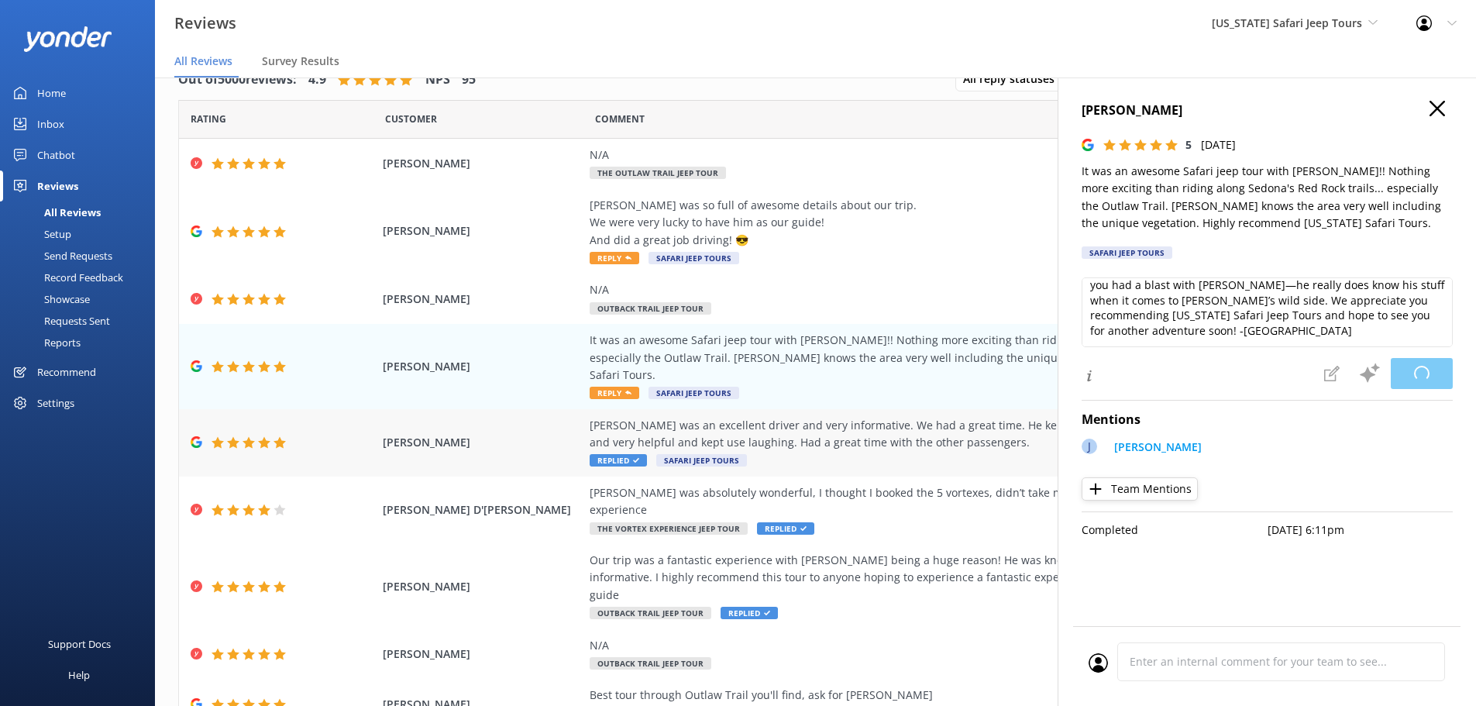
scroll to position [0, 0]
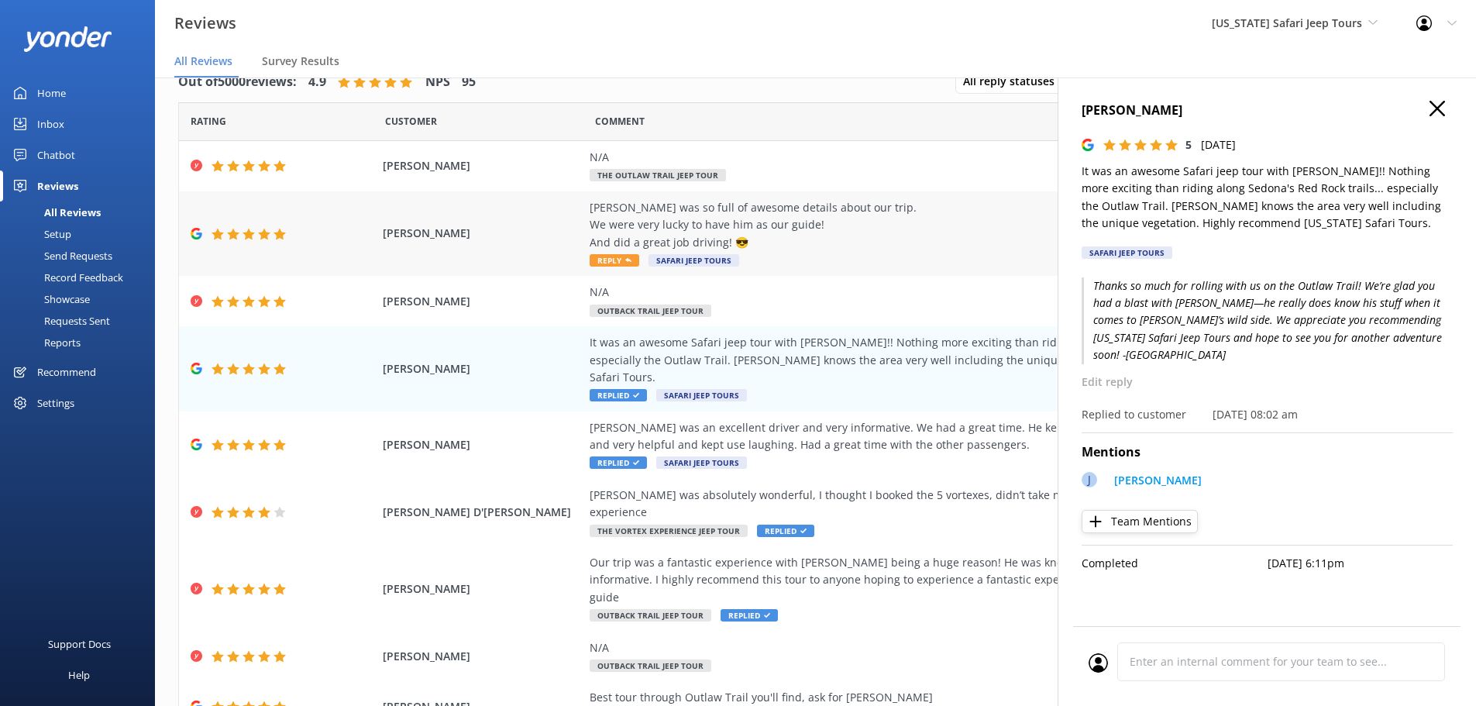
click at [614, 251] on div "[PERSON_NAME] was so full of awesome details about our trip. We were very lucky…" at bounding box center [942, 234] width 705 height 70
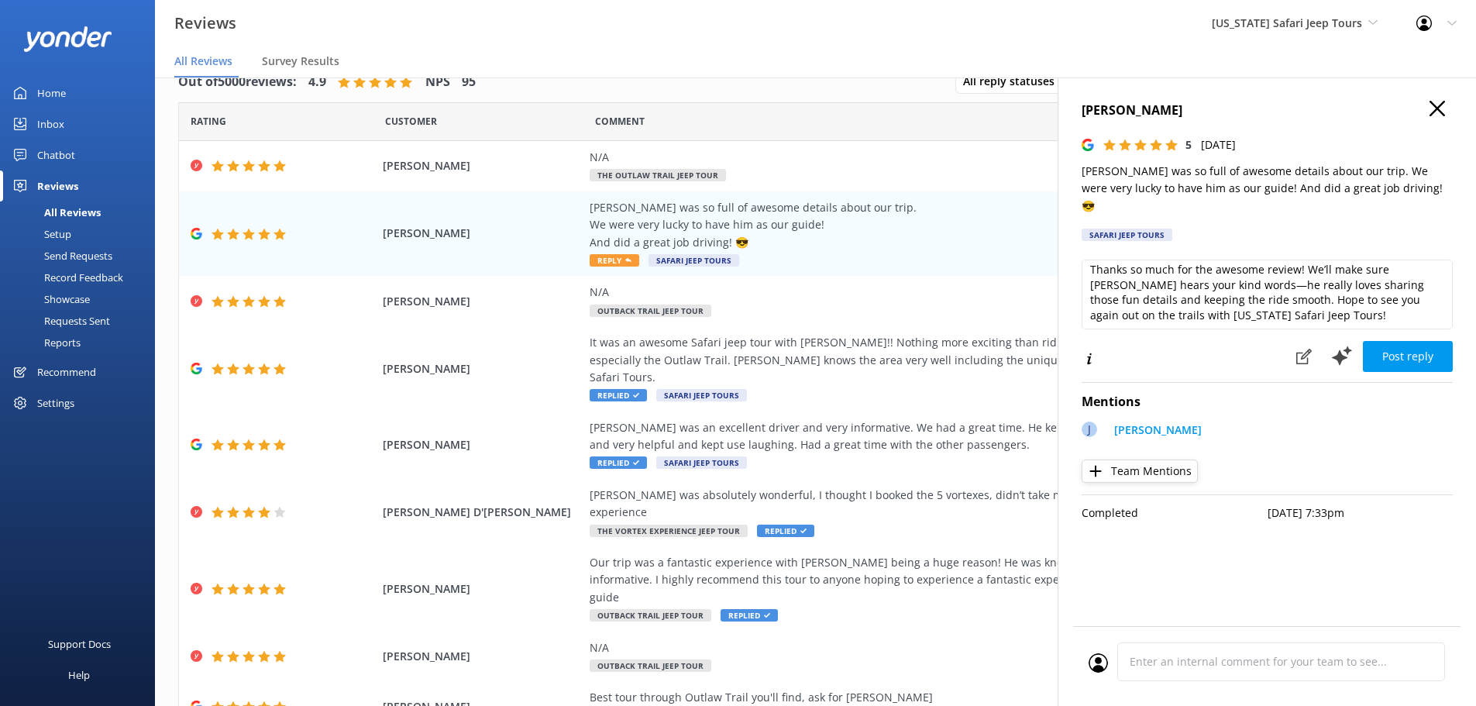
scroll to position [8, 0]
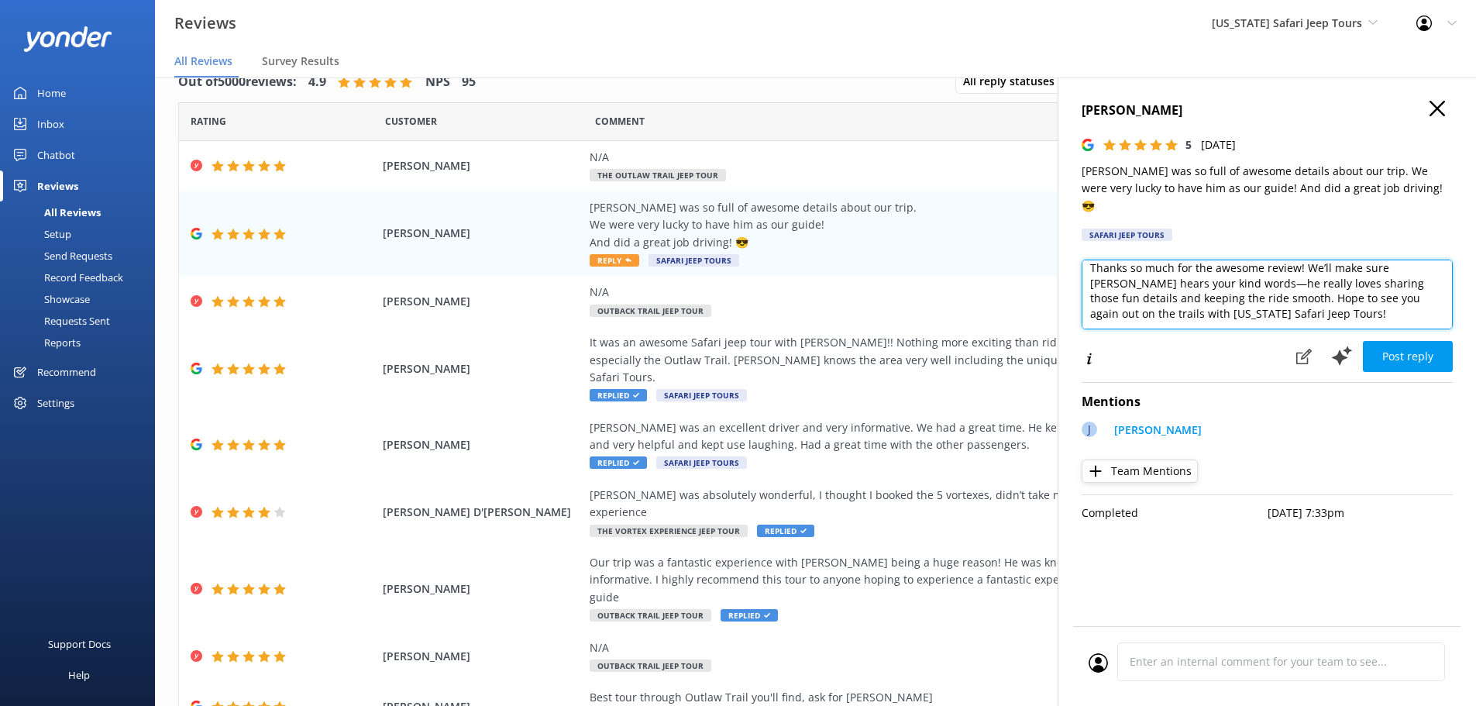
click at [1309, 301] on textarea "Thanks so much for the awesome review! We’ll make sure [PERSON_NAME] hears your…" at bounding box center [1267, 295] width 371 height 70
click at [1326, 302] on textarea "Thanks so much for the awesome review! We’ll make sure [PERSON_NAME] hears your…" at bounding box center [1267, 295] width 371 height 70
type textarea "Thanks so much for the awesome review! We’ll make sure [PERSON_NAME] hears your…"
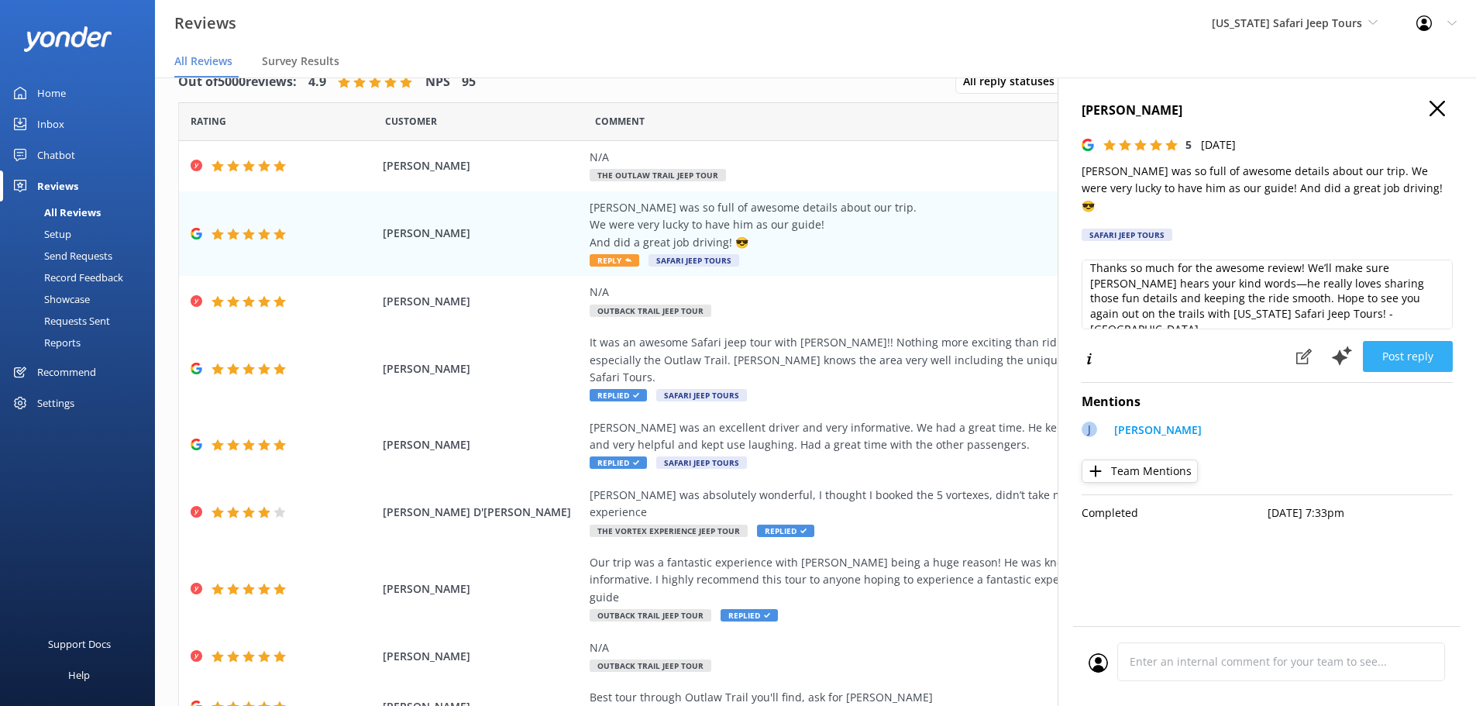
click at [1376, 341] on button "Post reply" at bounding box center [1408, 356] width 90 height 31
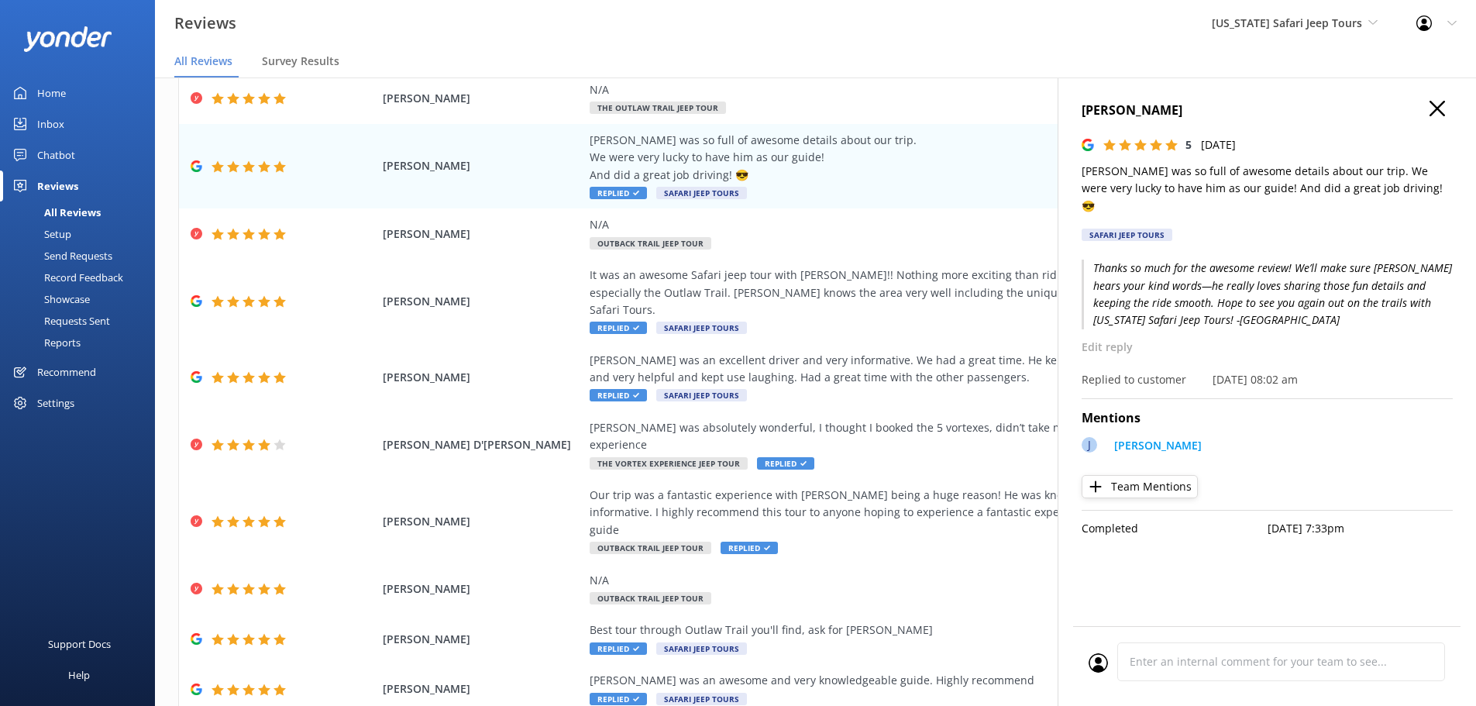
scroll to position [106, 0]
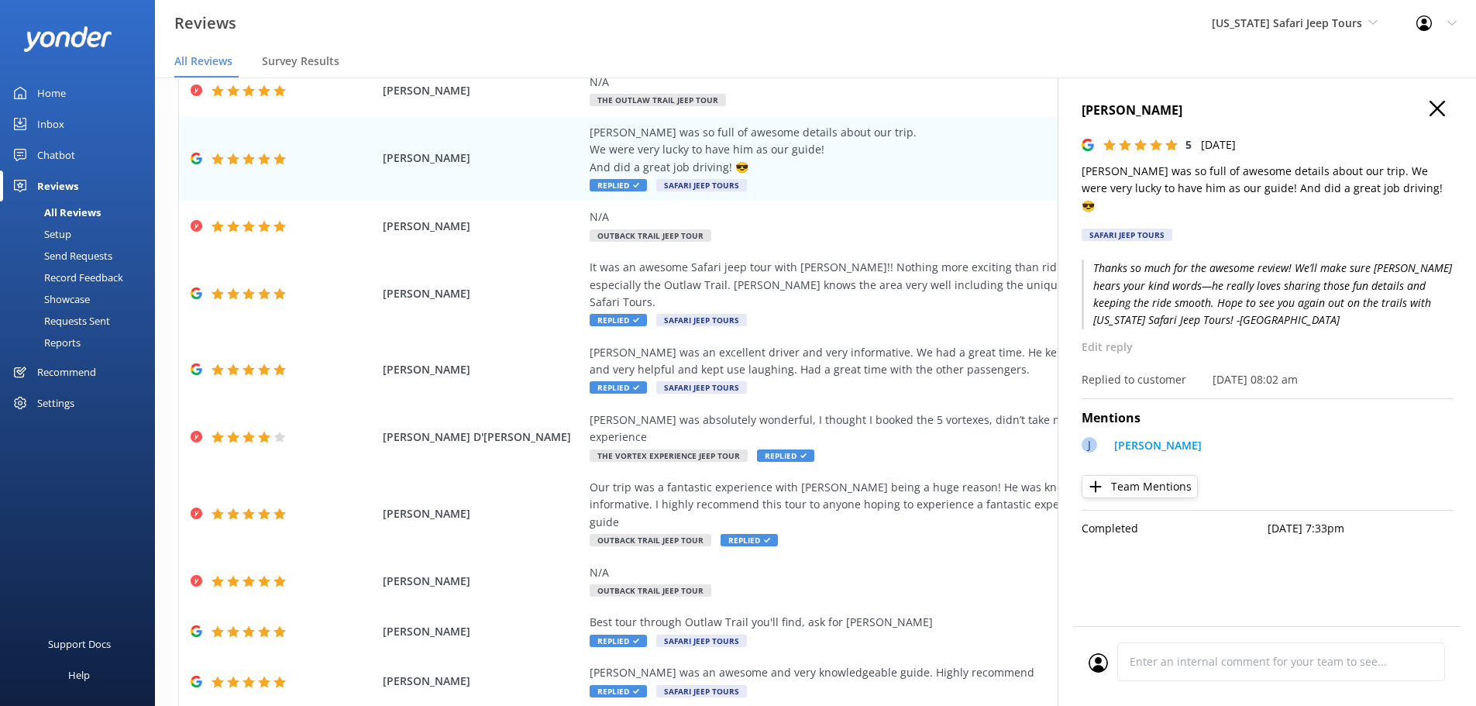
click at [1439, 105] on icon "button" at bounding box center [1437, 108] width 15 height 15
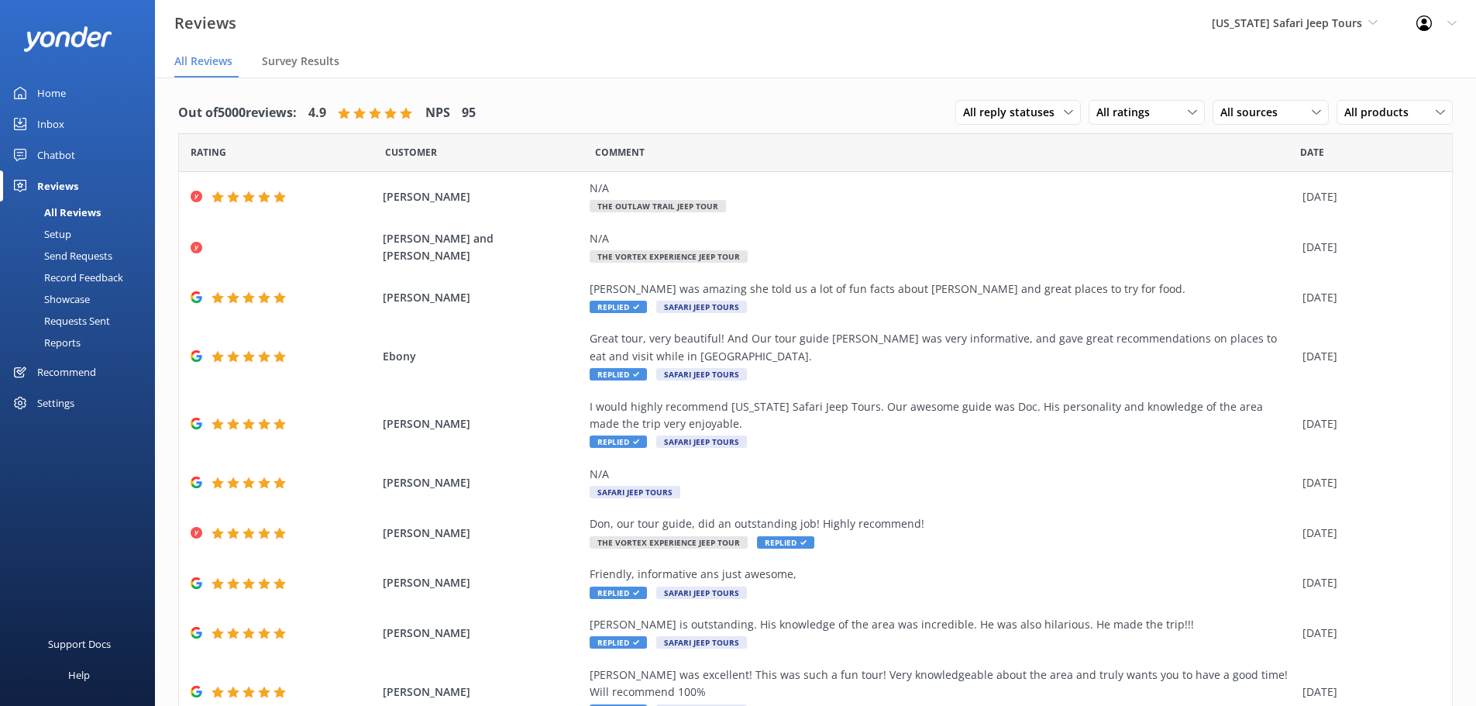
click at [1310, 42] on div "[US_STATE] Safari Jeep Tours Sedona Off-Road Center [US_STATE] Safari Jeep Tour…" at bounding box center [1295, 23] width 205 height 46
click at [1293, 56] on link "[GEOGRAPHIC_DATA]" at bounding box center [1270, 64] width 155 height 37
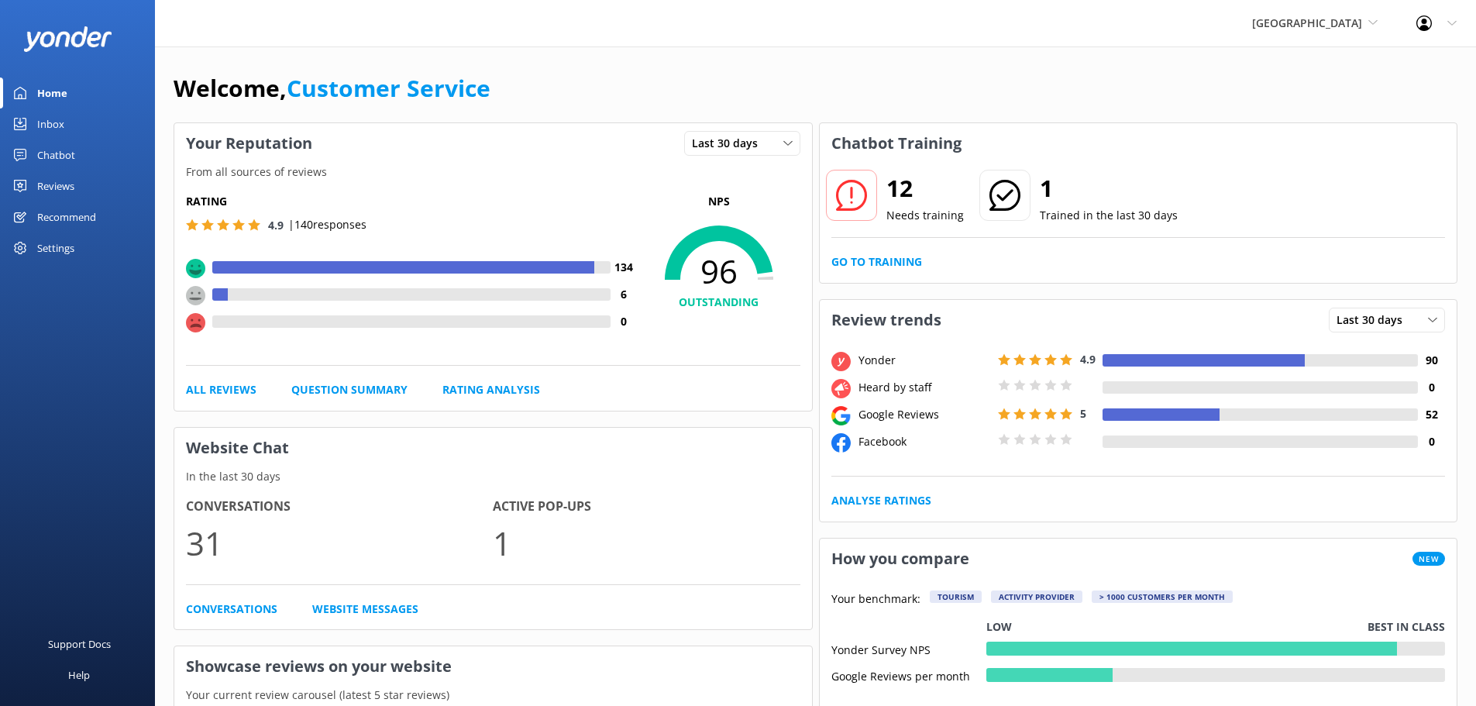
click at [55, 185] on div "Reviews" at bounding box center [55, 185] width 37 height 31
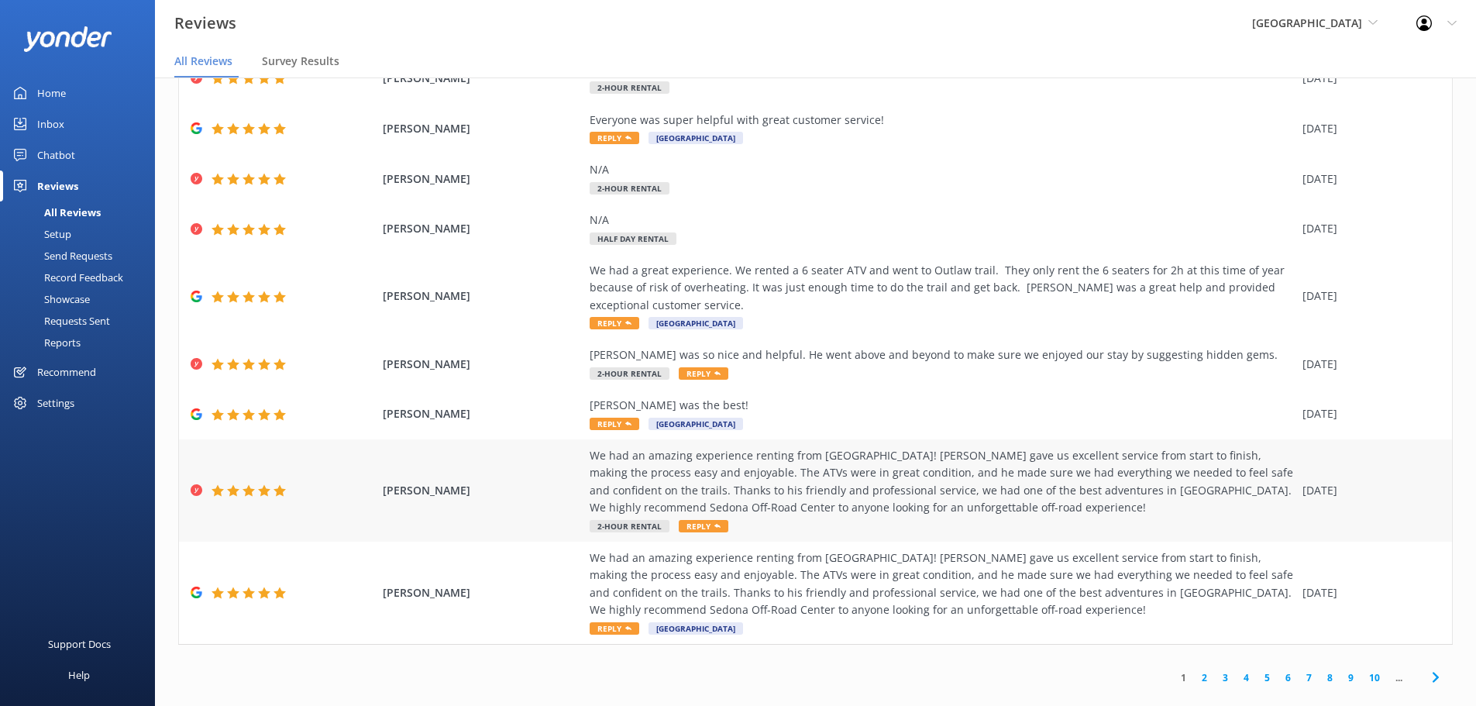
scroll to position [31, 0]
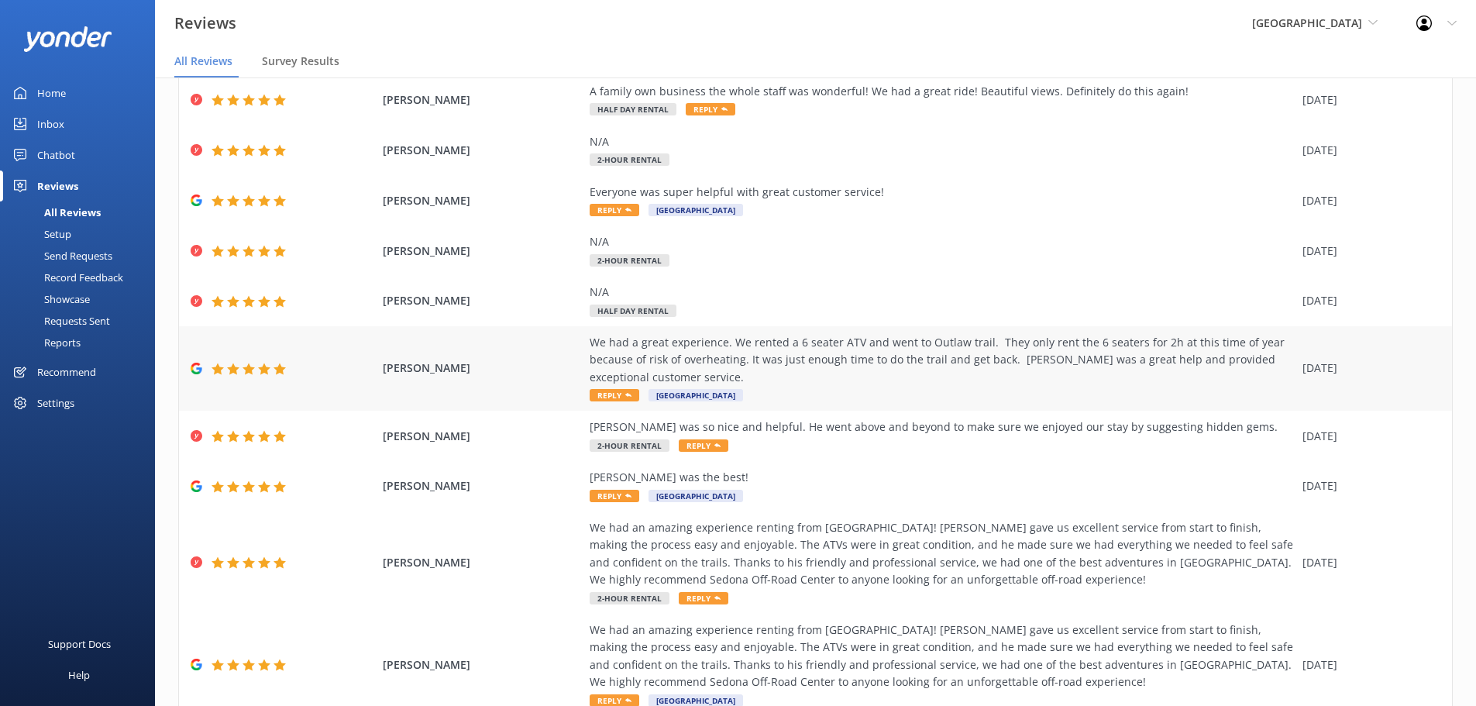
scroll to position [158, 0]
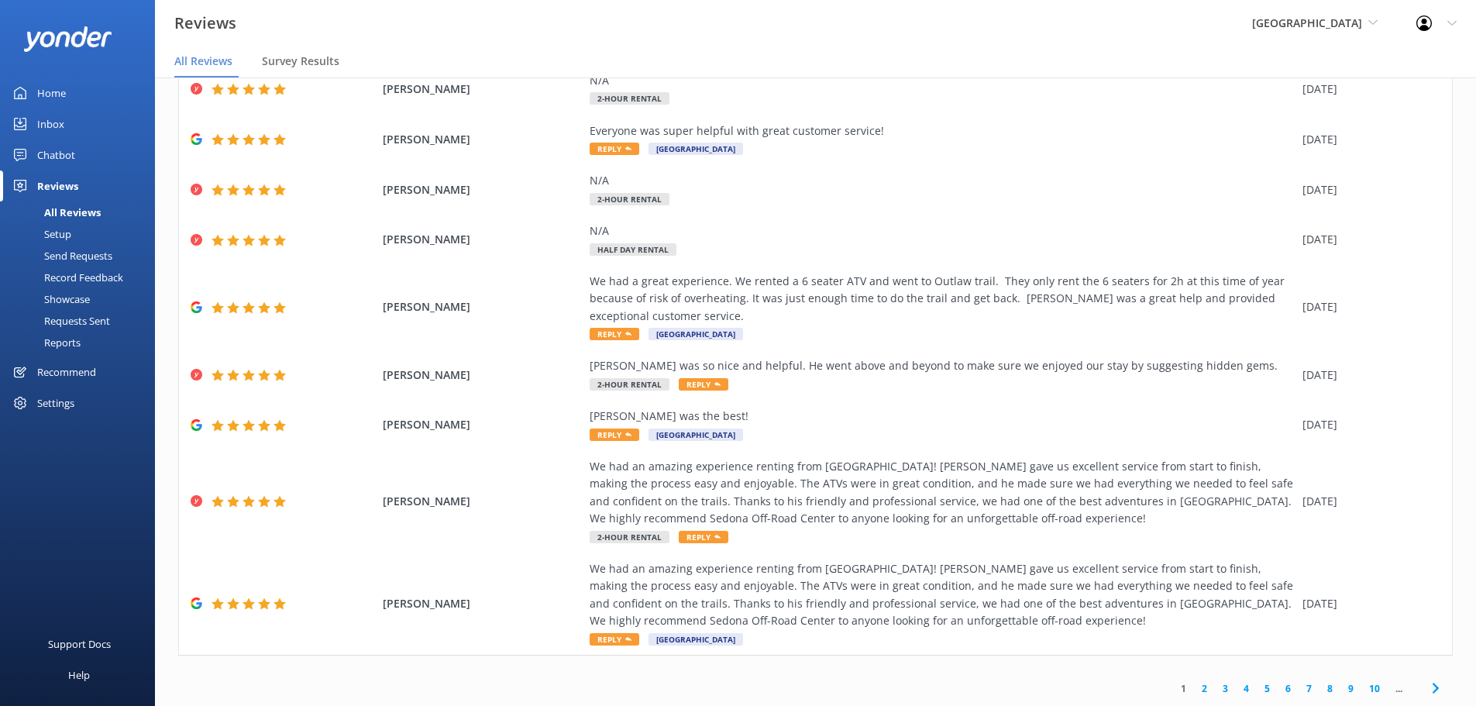
click at [1194, 689] on link "2" at bounding box center [1204, 688] width 21 height 15
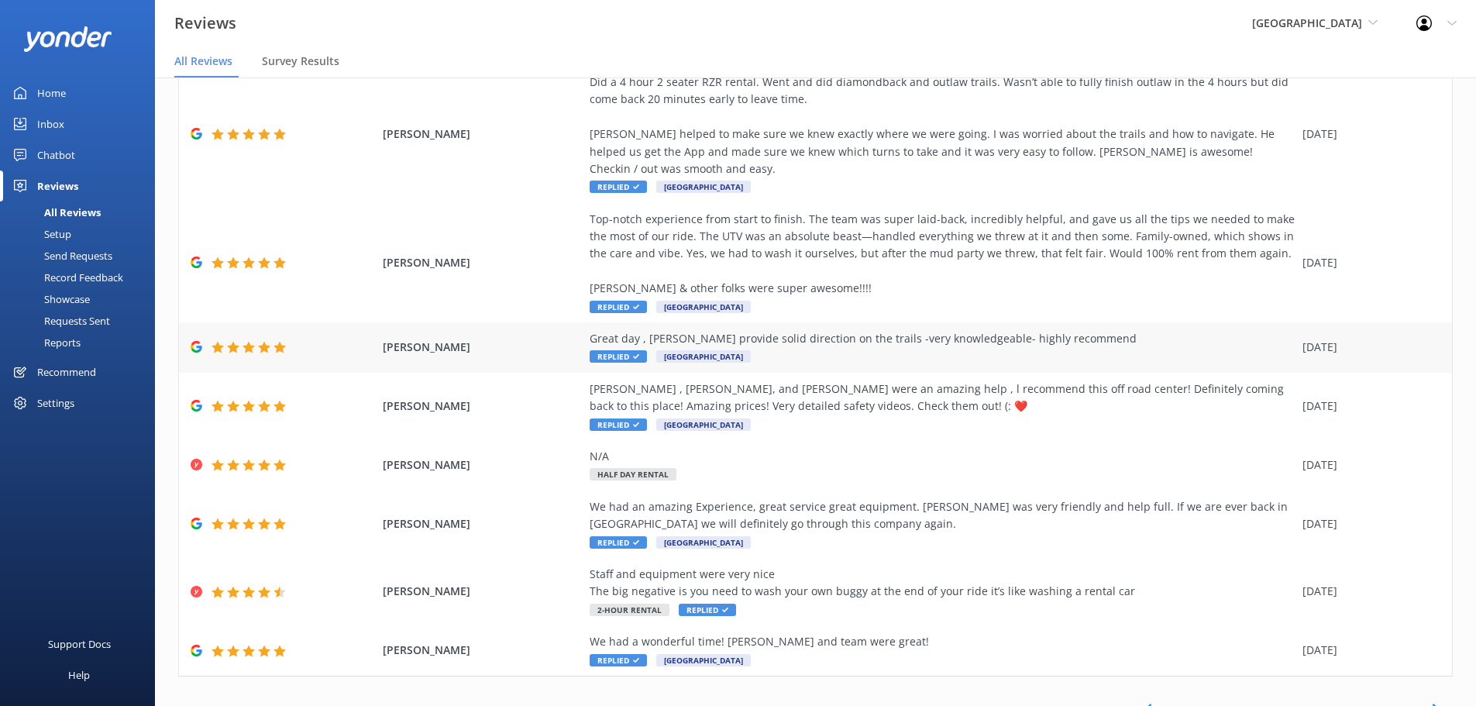
scroll to position [228, 0]
